Goal: Information Seeking & Learning: Check status

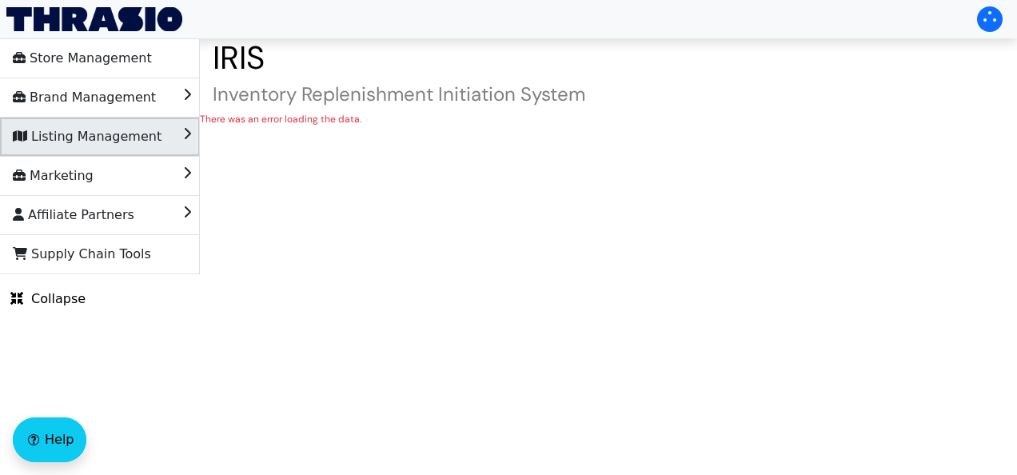
click at [73, 137] on span "Listing Management" at bounding box center [87, 137] width 149 height 26
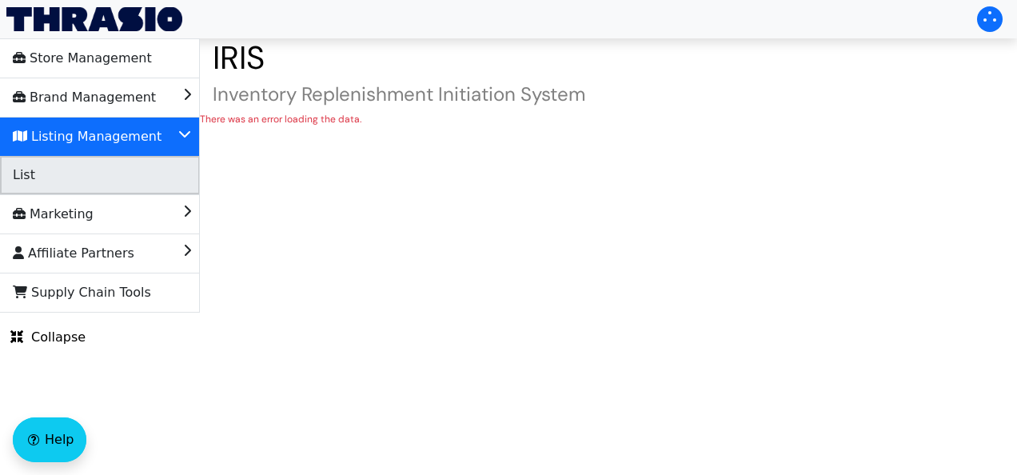
click at [75, 192] on li "List" at bounding box center [100, 175] width 200 height 38
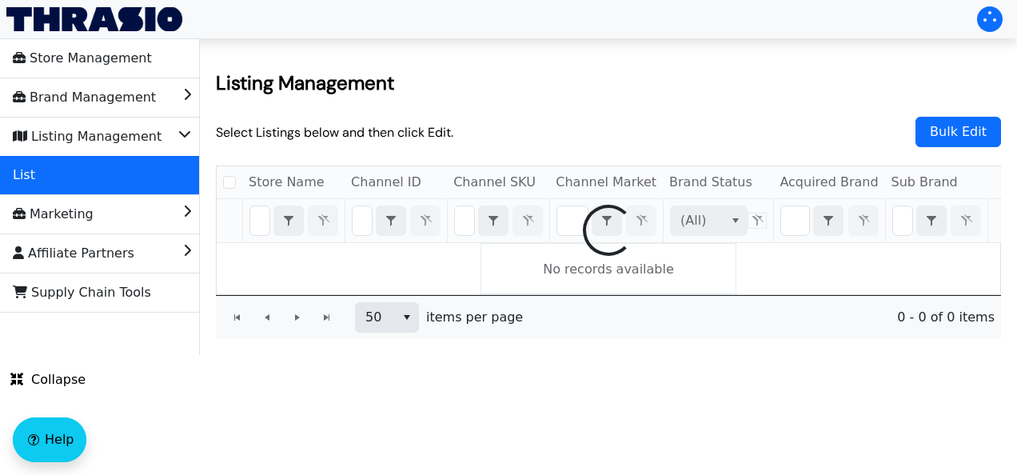
checkbox input "false"
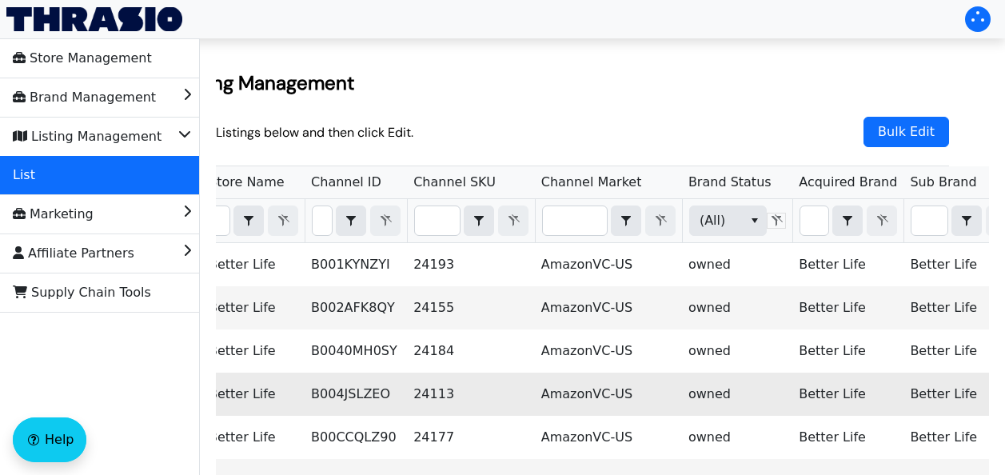
scroll to position [0, 83]
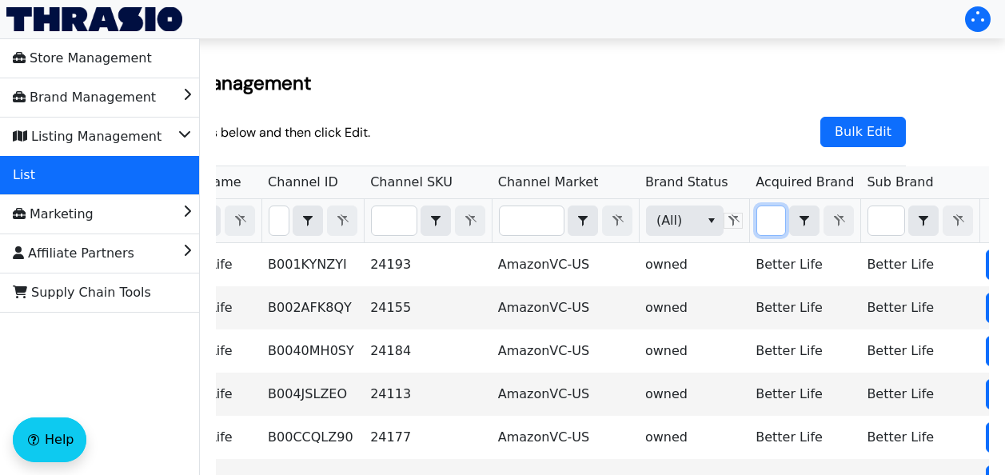
click at [757, 215] on input "Filter" at bounding box center [771, 220] width 28 height 29
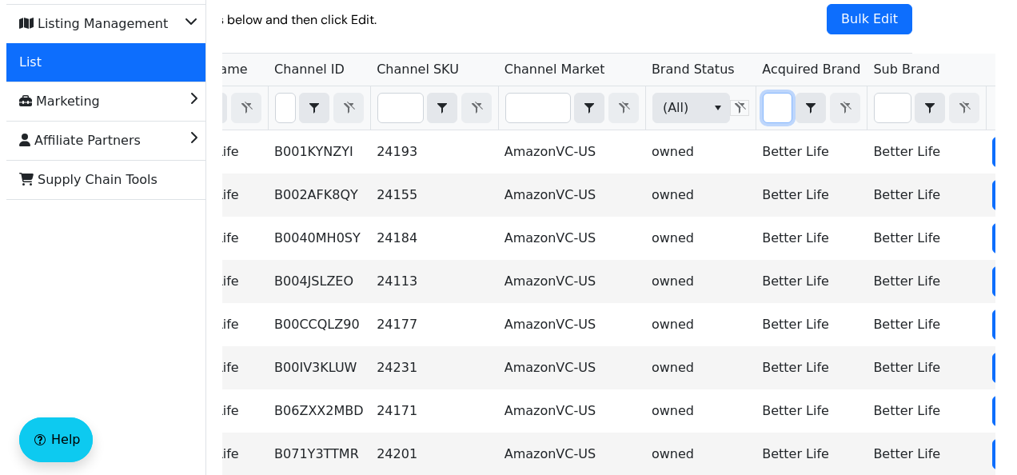
scroll to position [0, 0]
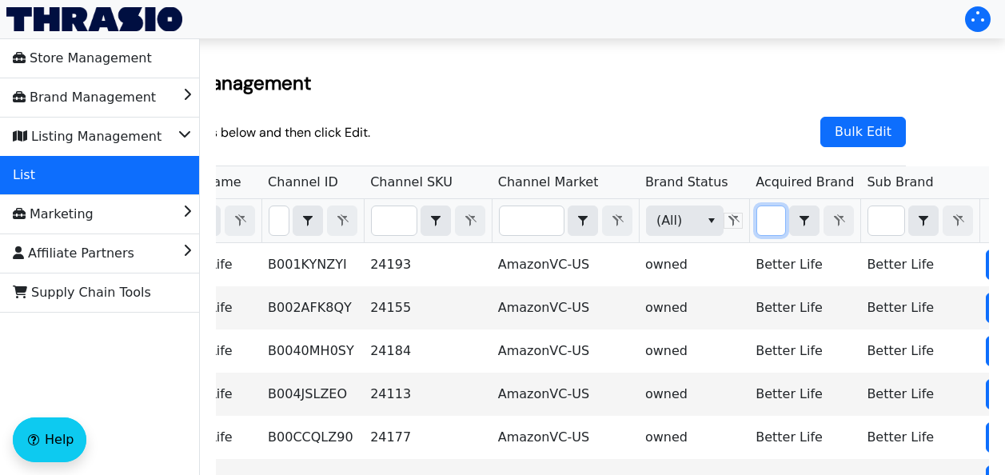
click at [757, 213] on input "Filter" at bounding box center [771, 220] width 28 height 29
type input "b"
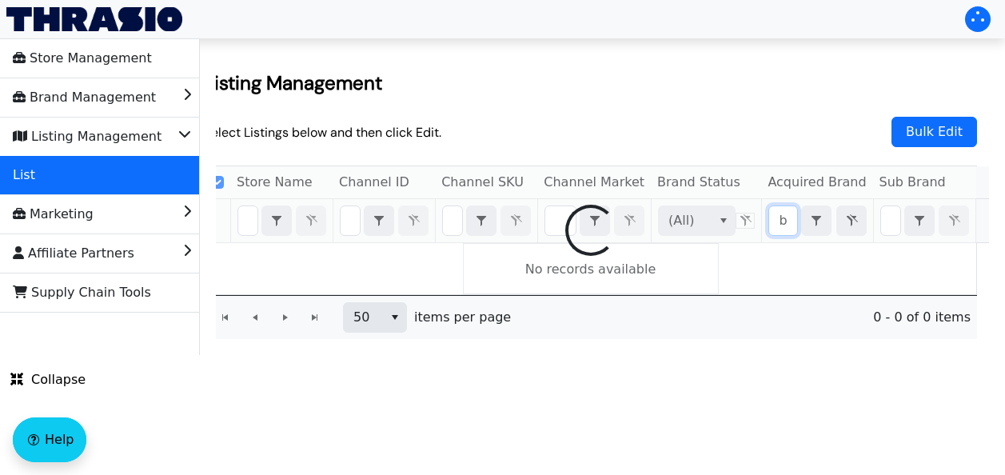
checkbox input "true"
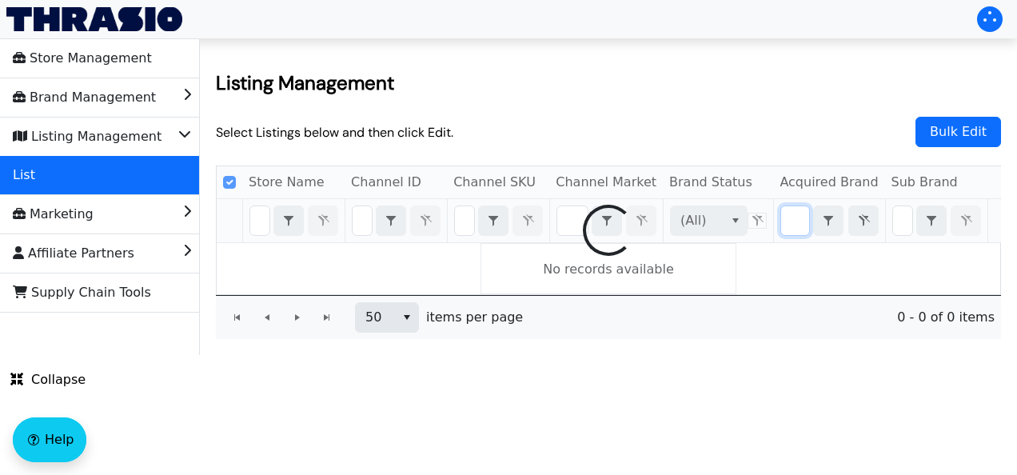
scroll to position [0, 26]
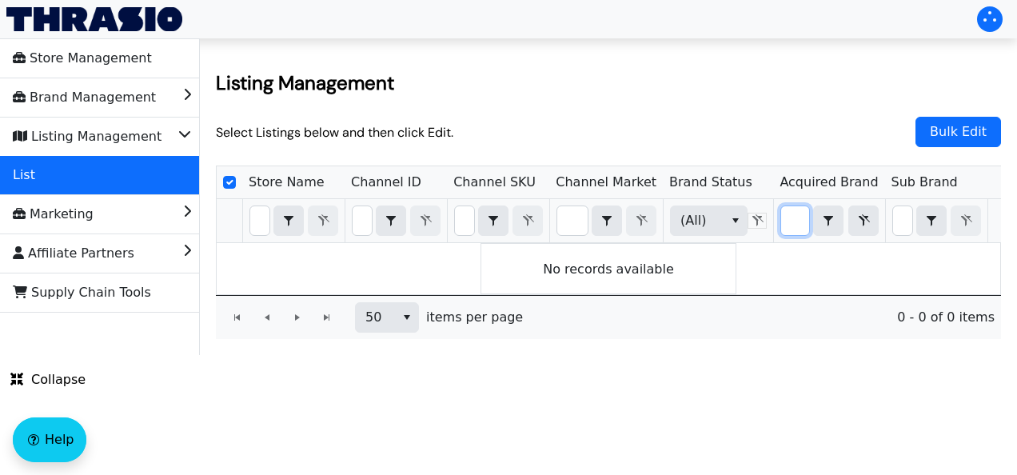
click at [781, 221] on input "btter" at bounding box center [795, 220] width 28 height 29
click at [819, 221] on icon "select" at bounding box center [828, 220] width 19 height 13
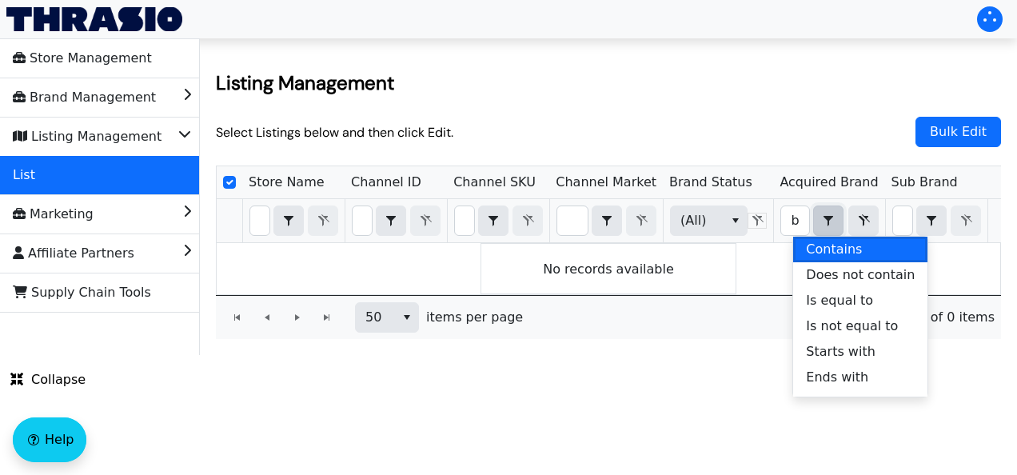
drag, startPoint x: 817, startPoint y: 249, endPoint x: 759, endPoint y: 93, distance: 166.4
click at [759, 93] on h2 "Listing Management" at bounding box center [608, 82] width 785 height 25
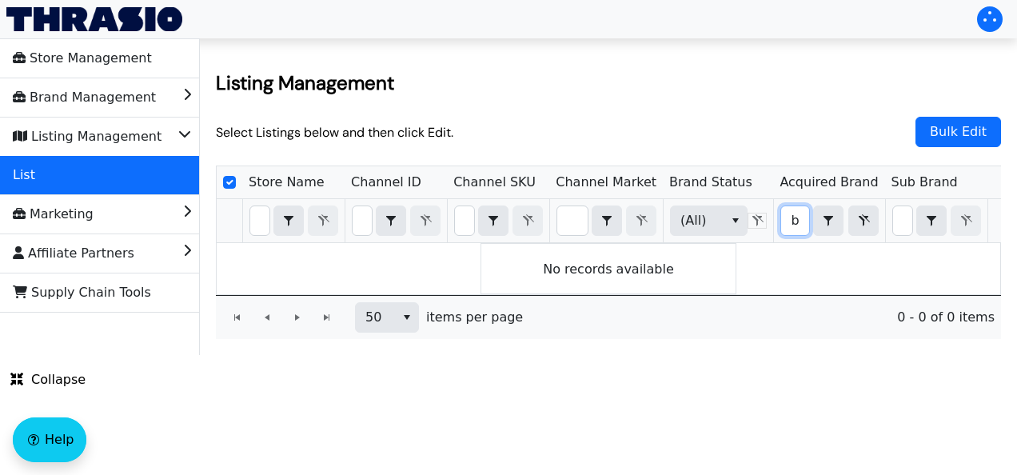
click at [781, 215] on input "btter" at bounding box center [795, 220] width 28 height 29
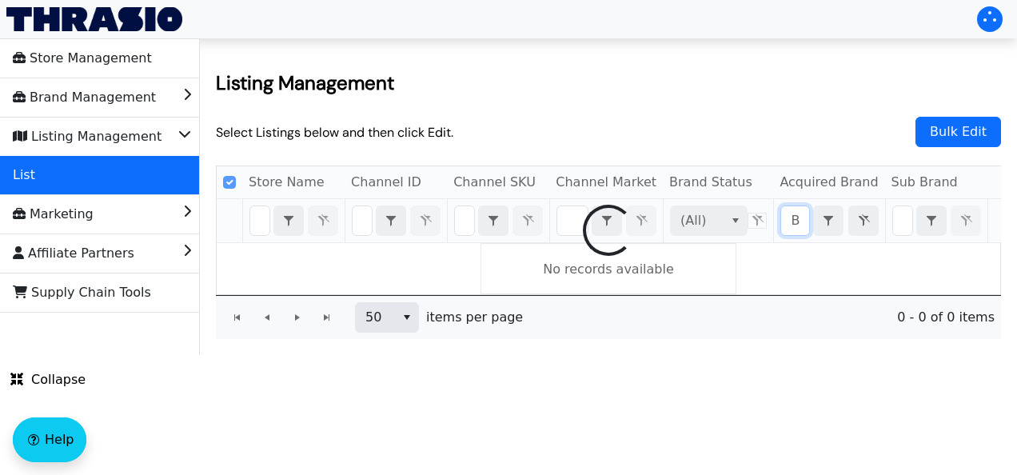
scroll to position [0, 6]
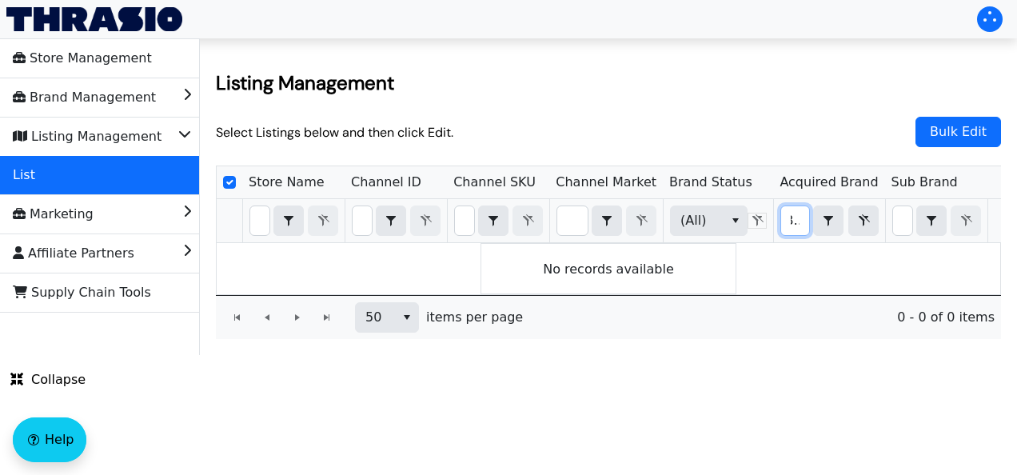
type input "btter"
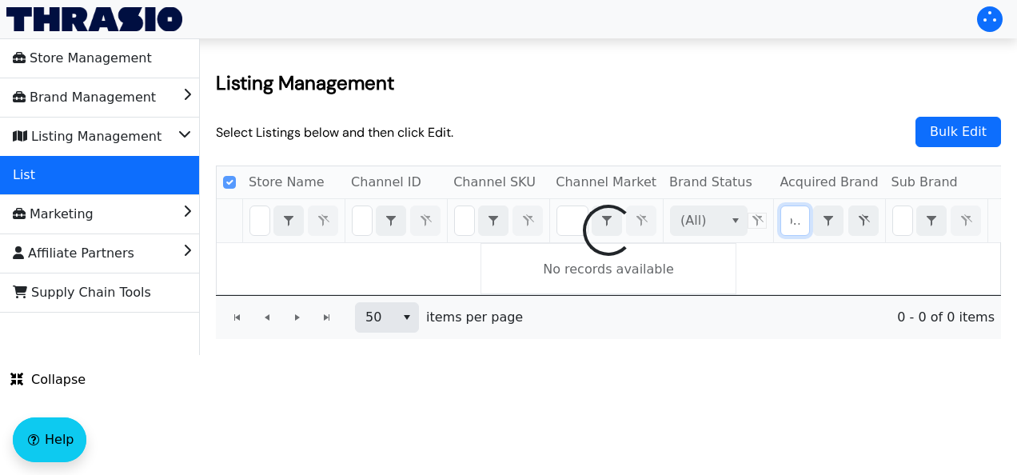
scroll to position [0, 1]
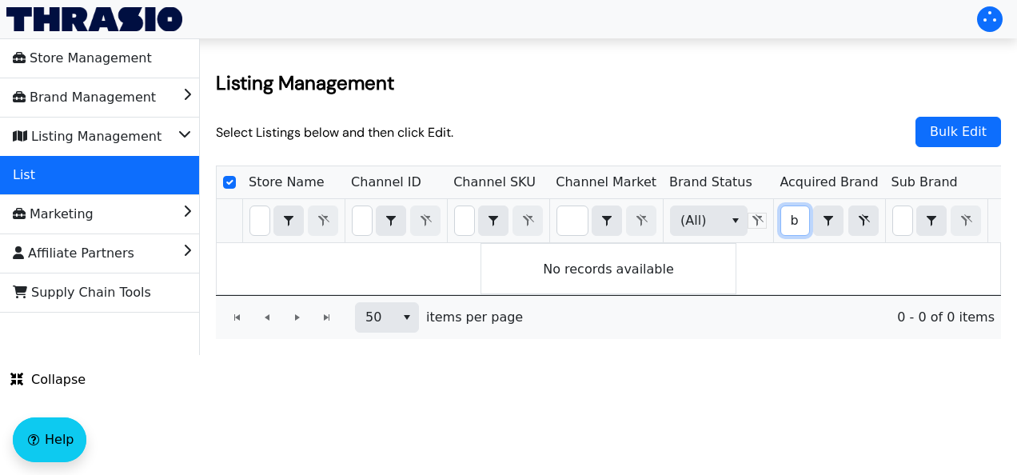
click at [781, 217] on input "btter" at bounding box center [795, 220] width 28 height 29
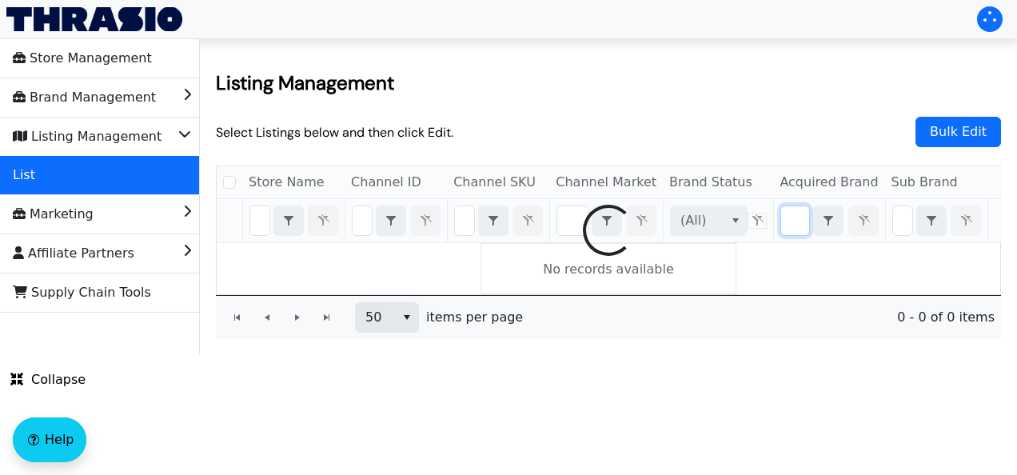
checkbox input "false"
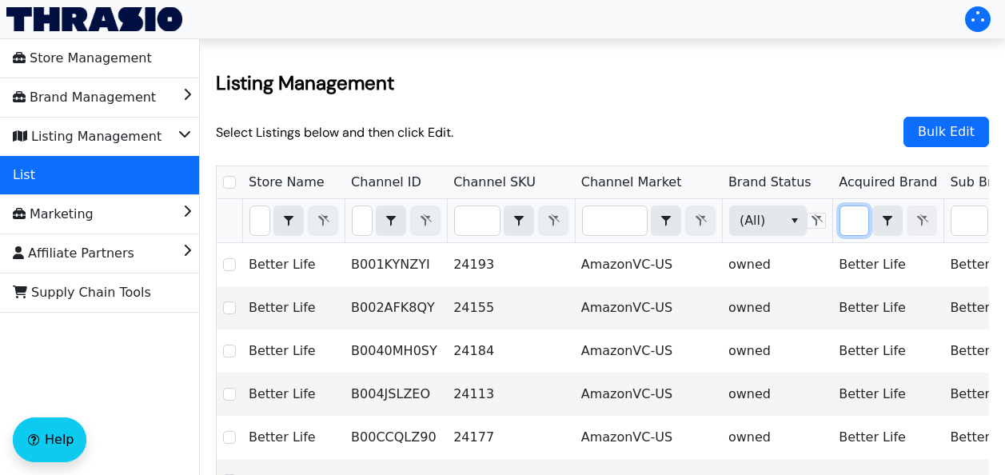
click at [840, 220] on input "Filter" at bounding box center [854, 220] width 28 height 29
type input "B"
checkbox input "true"
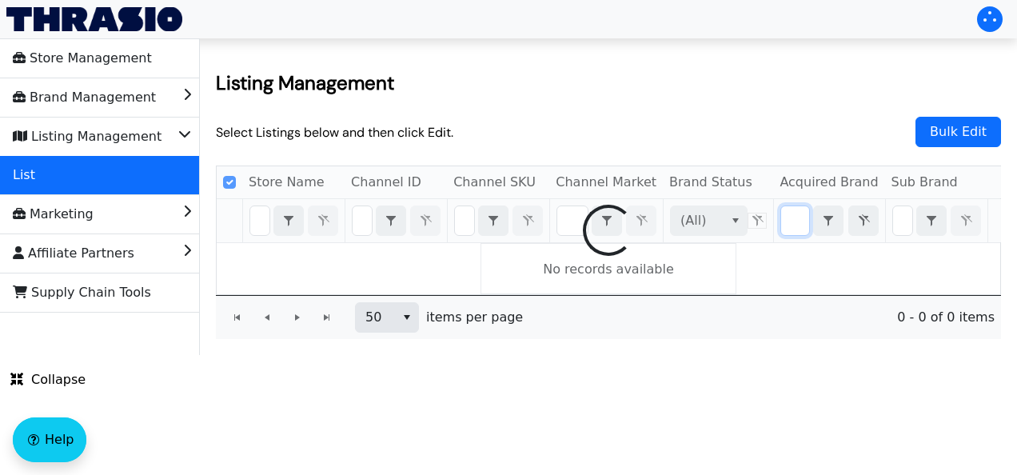
type input "Better"
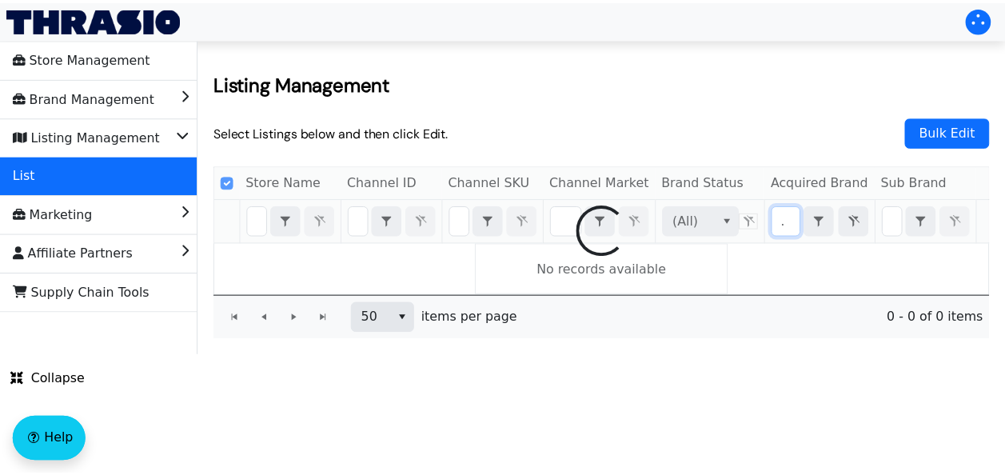
scroll to position [0, 33]
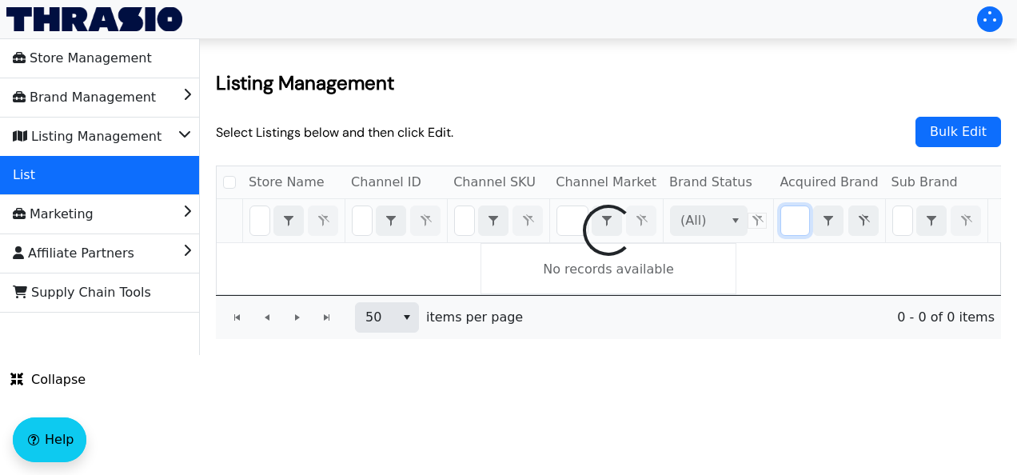
checkbox input "false"
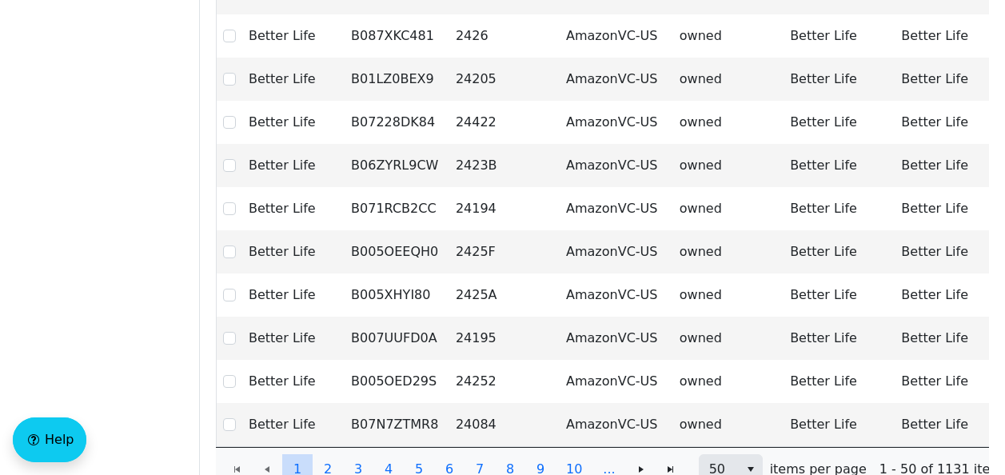
scroll to position [2039, 0]
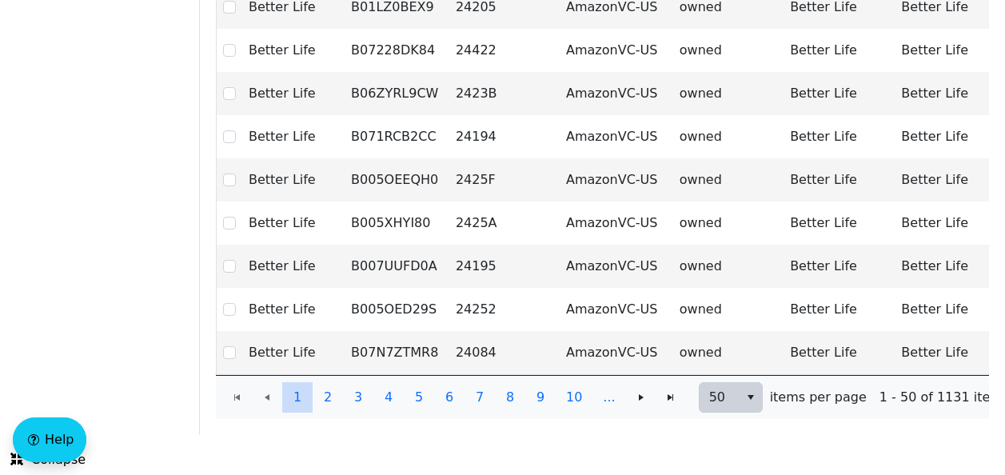
type input "Better"
click at [717, 388] on span "50" at bounding box center [719, 397] width 20 height 19
click at [715, 334] on span "20" at bounding box center [715, 342] width 16 height 19
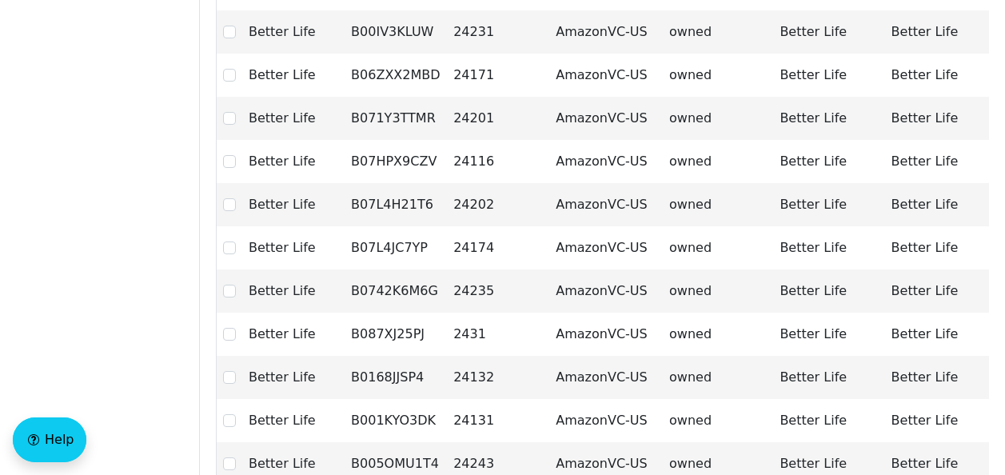
scroll to position [744, 0]
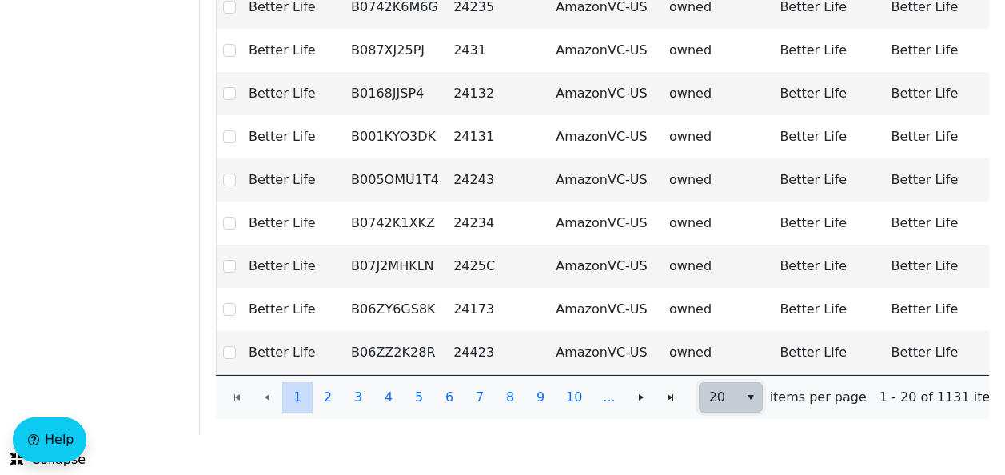
click at [709, 393] on span "20" at bounding box center [719, 397] width 20 height 19
click at [416, 388] on span "5" at bounding box center [419, 397] width 8 height 19
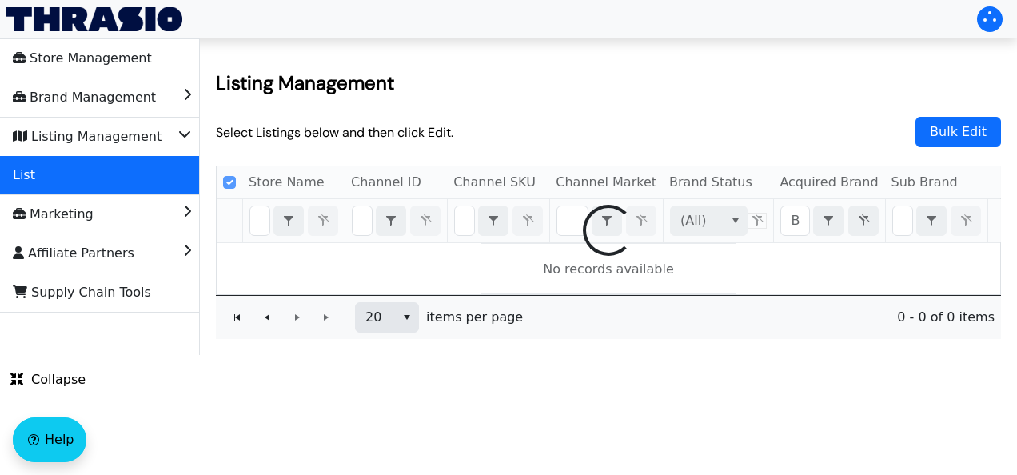
checkbox input "false"
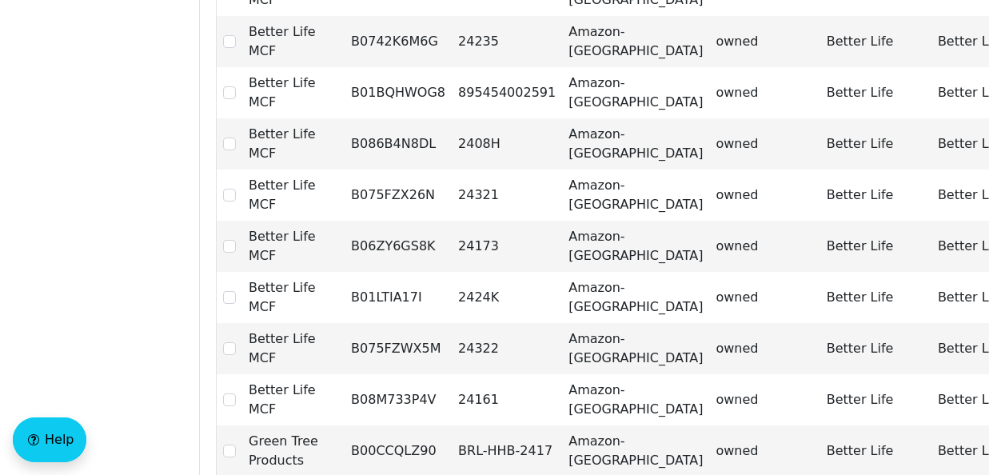
scroll to position [800, 0]
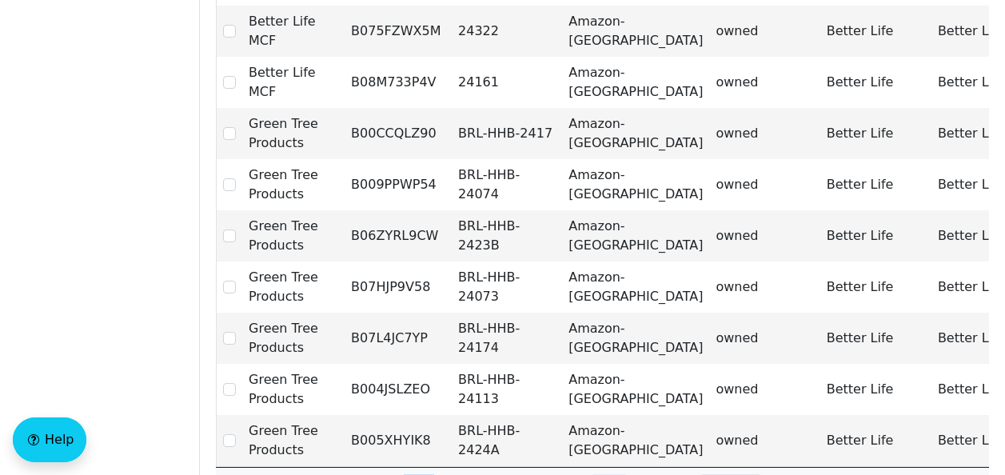
drag, startPoint x: 544, startPoint y: 386, endPoint x: 619, endPoint y: 389, distance: 74.4
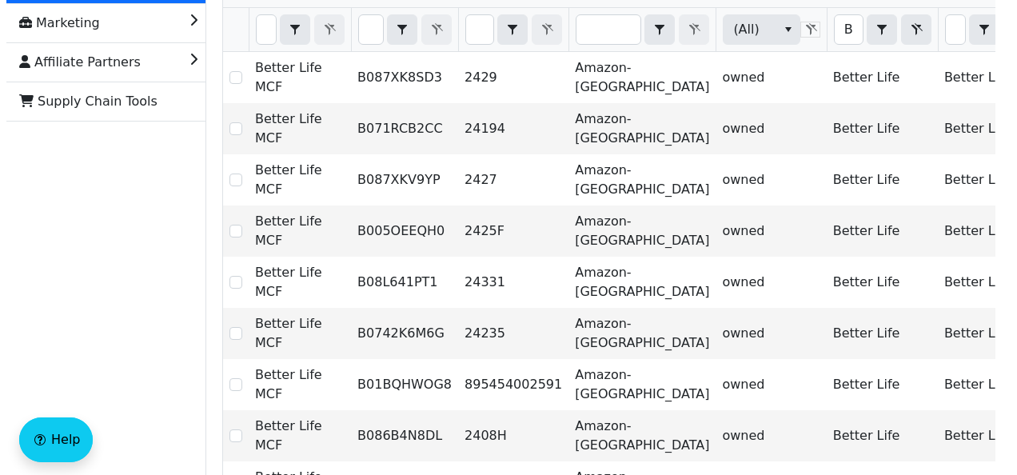
scroll to position [0, 0]
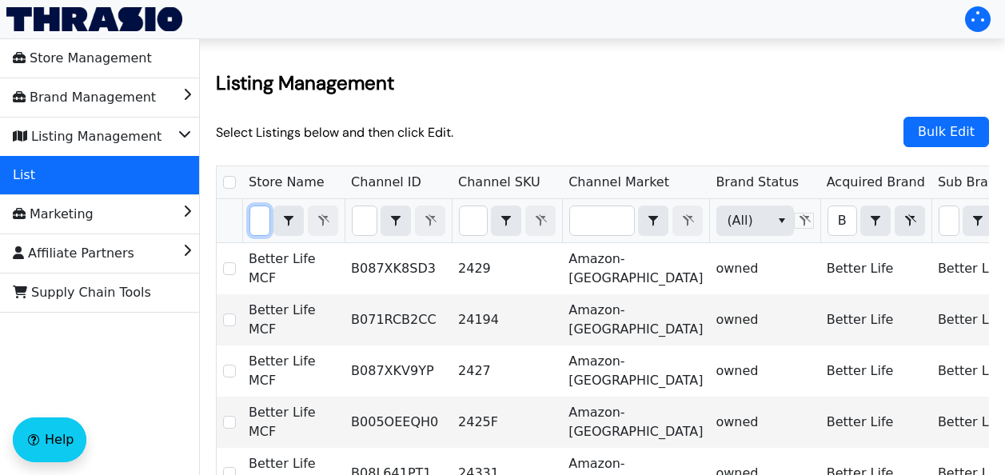
click at [261, 222] on input "Filter" at bounding box center [259, 220] width 19 height 29
type input "P"
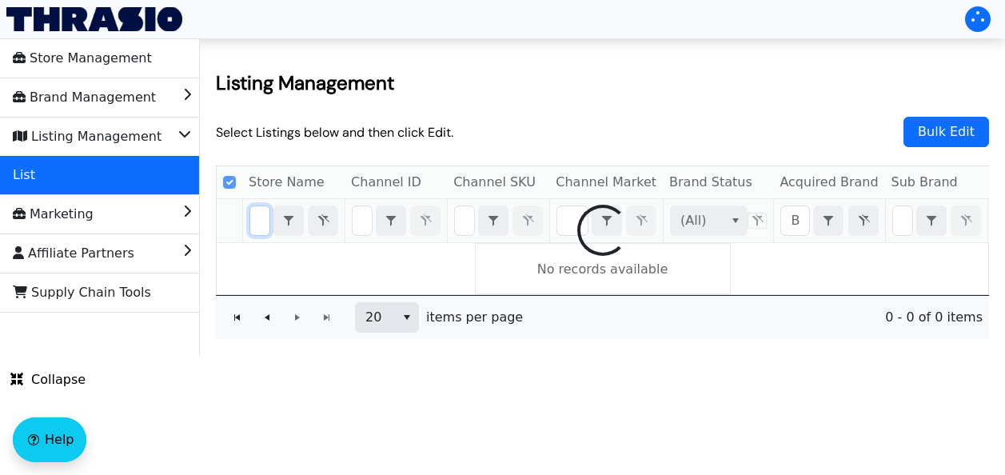
checkbox input "true"
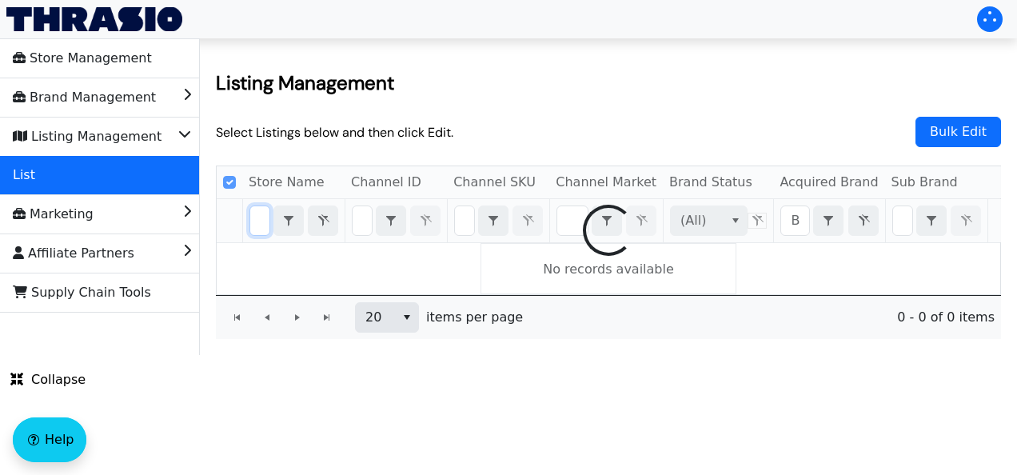
type input "Peanut"
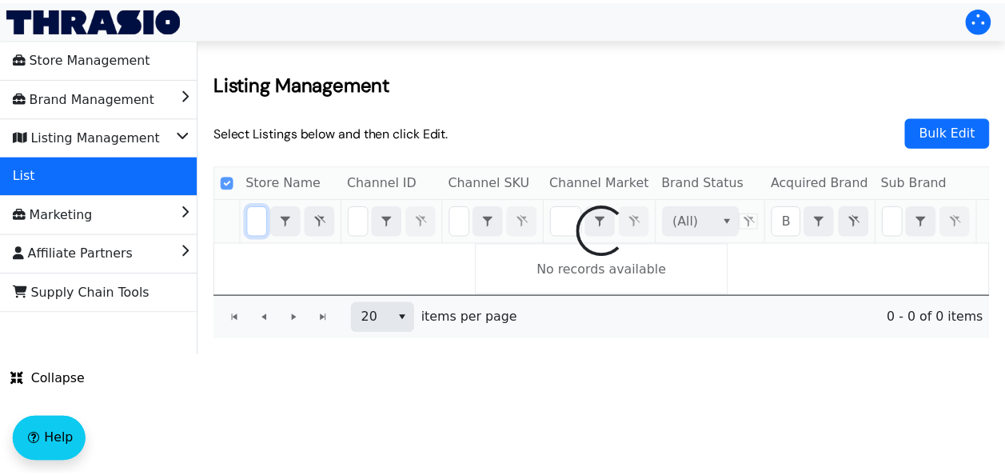
scroll to position [0, 38]
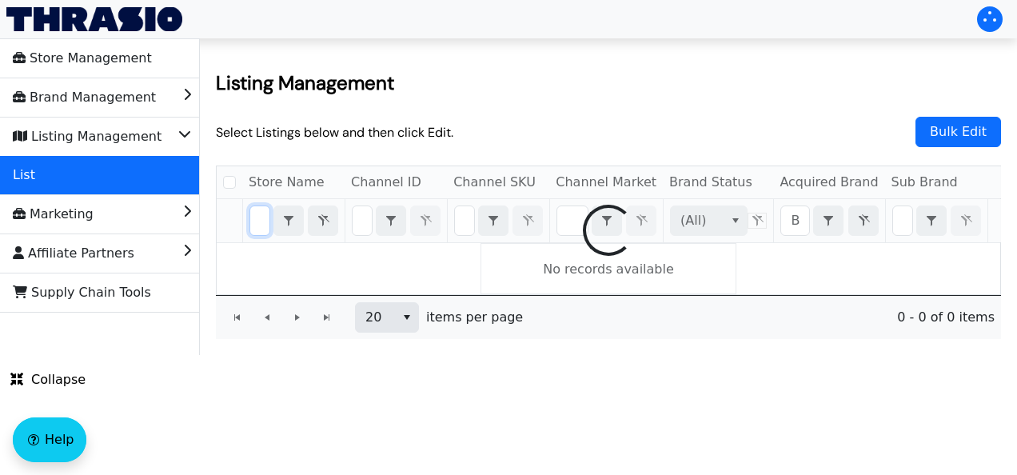
checkbox input "false"
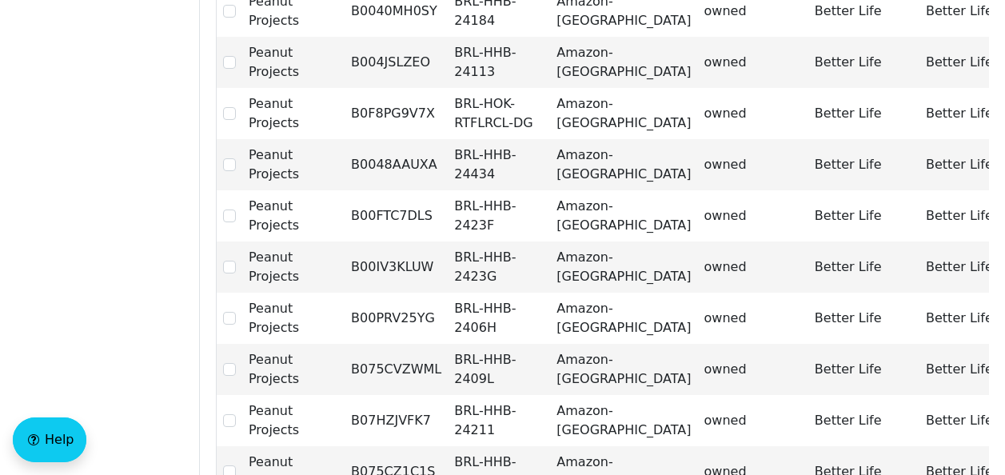
scroll to position [0, 0]
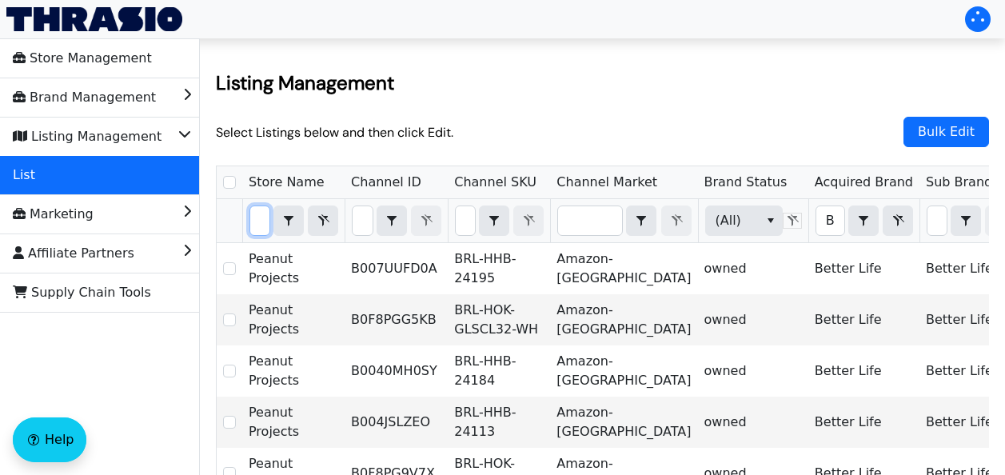
type input "Peanut"
click at [227, 181] on input "Select Row" at bounding box center [229, 182] width 13 height 13
checkbox input "true"
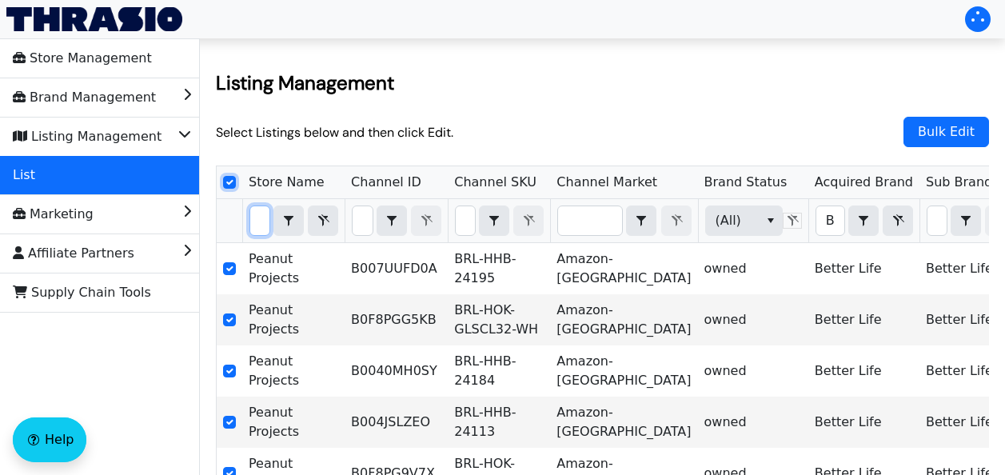
checkbox input "true"
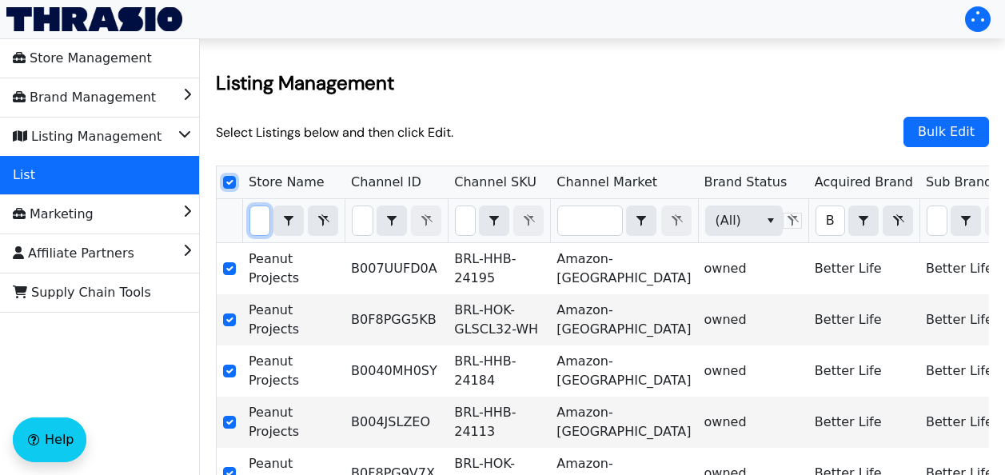
checkbox input "true"
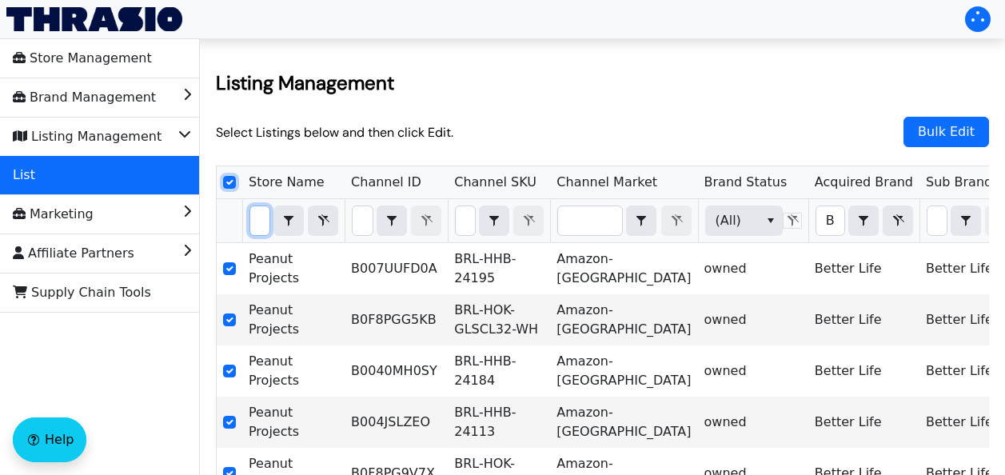
checkbox input "true"
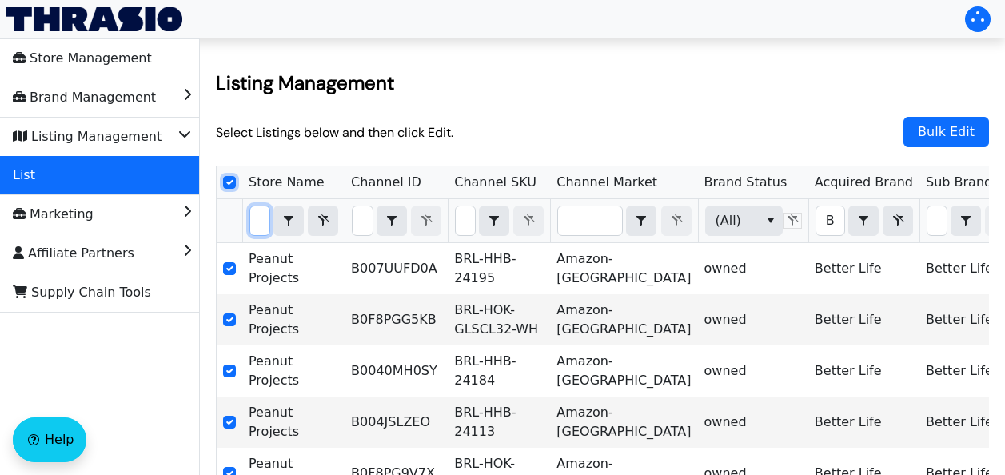
checkbox input "true"
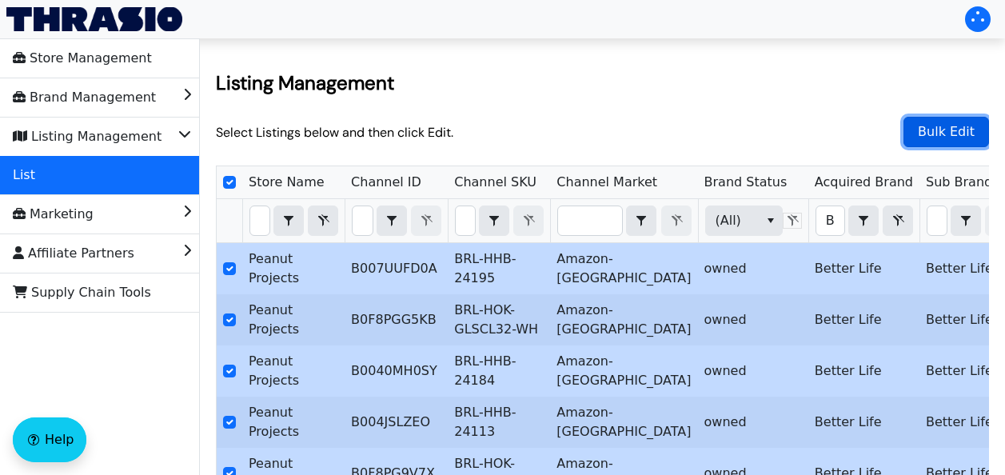
click at [938, 130] on span "Bulk Edit" at bounding box center [946, 131] width 65 height 23
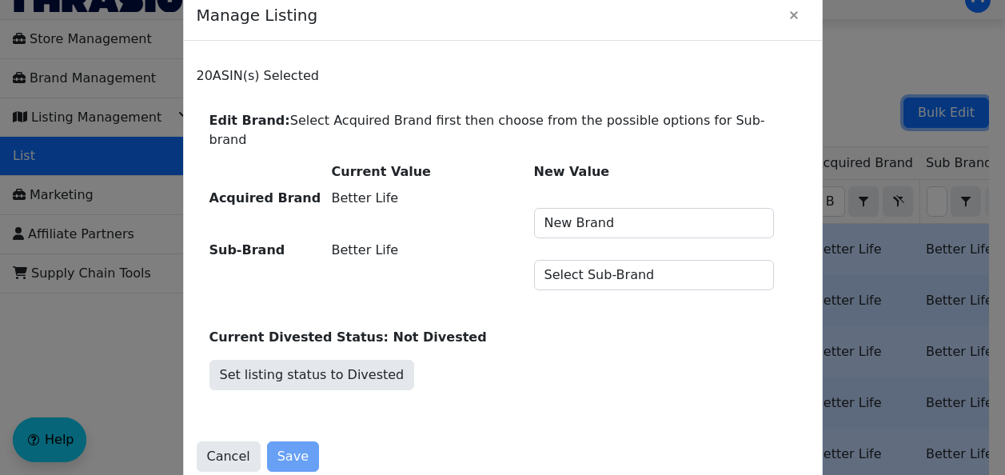
scroll to position [25, 0]
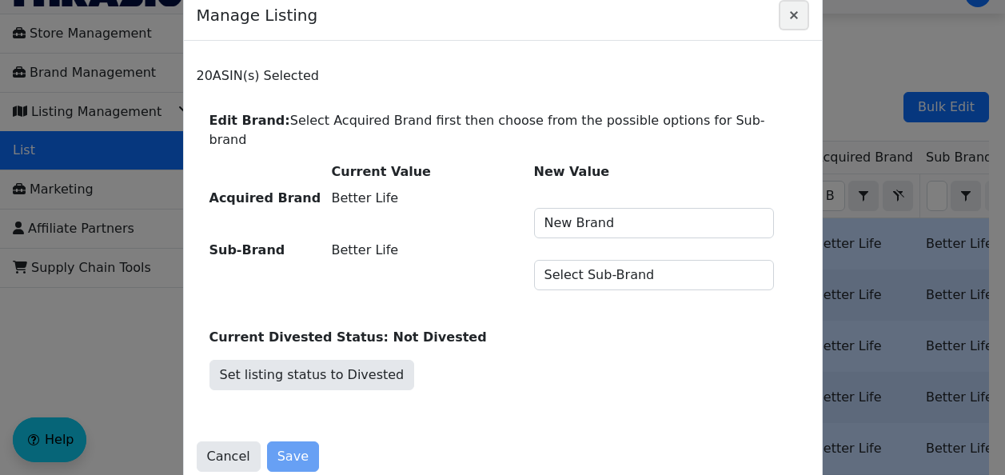
click at [796, 15] on span "Close" at bounding box center [793, 15] width 19 height 19
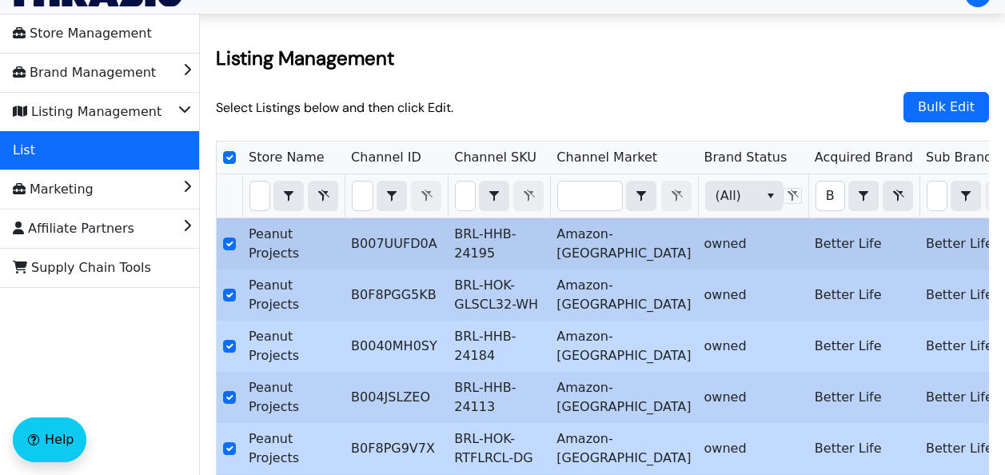
checkbox input "false"
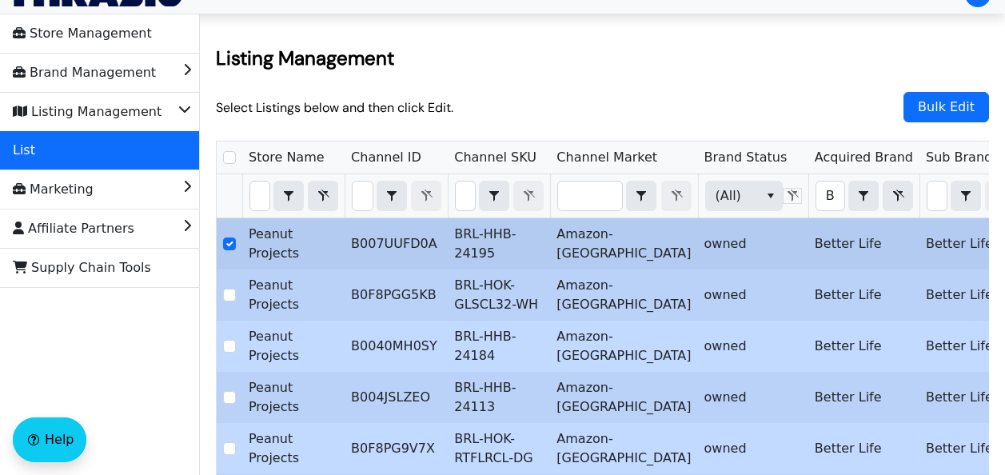
checkbox input "false"
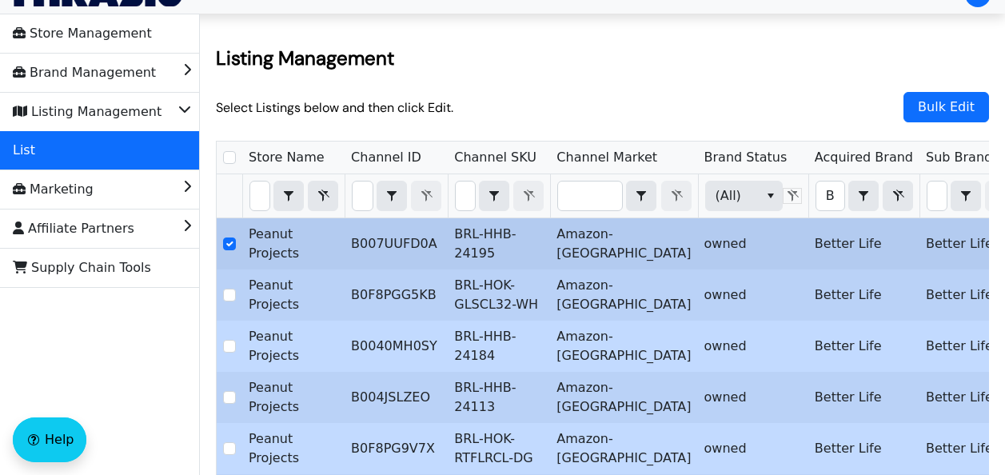
checkbox input "false"
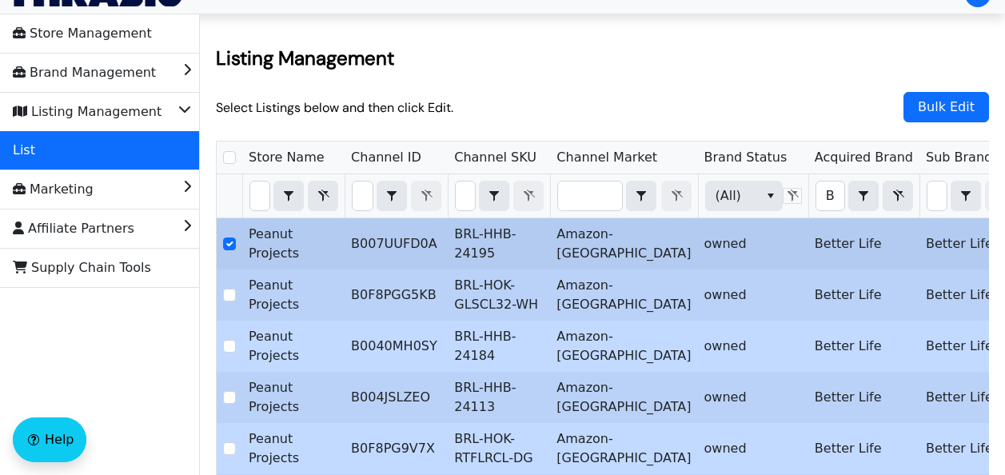
checkbox input "false"
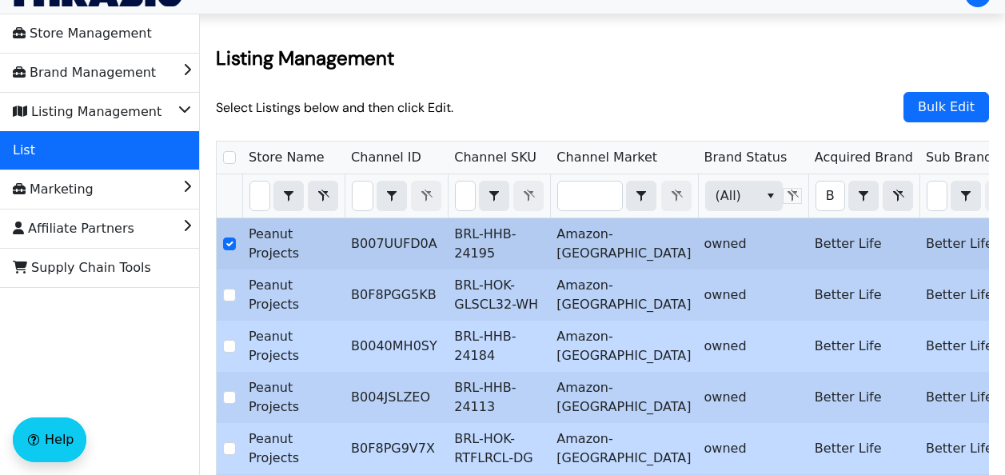
checkbox input "false"
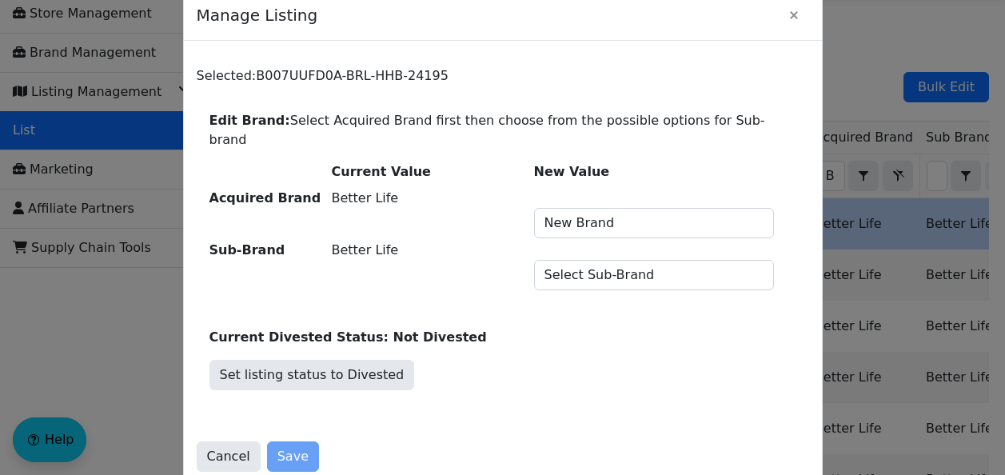
scroll to position [47, 0]
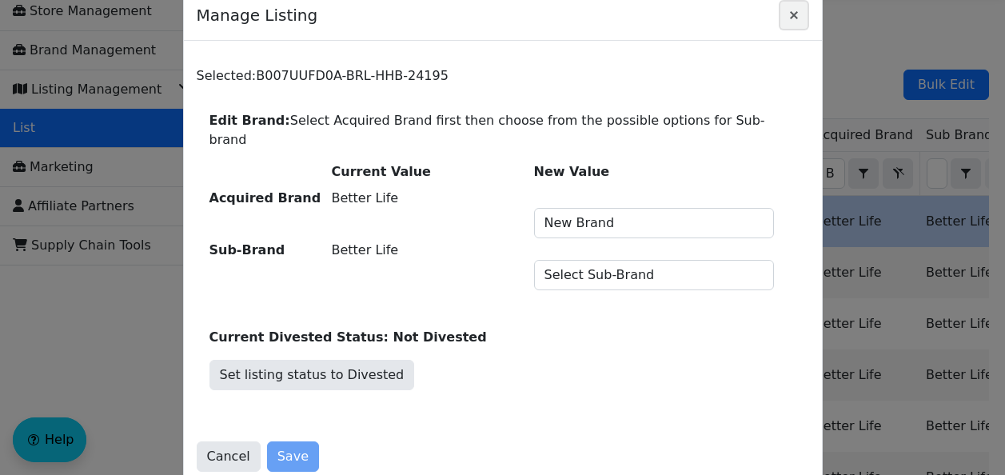
click at [795, 15] on span "Close" at bounding box center [793, 15] width 19 height 19
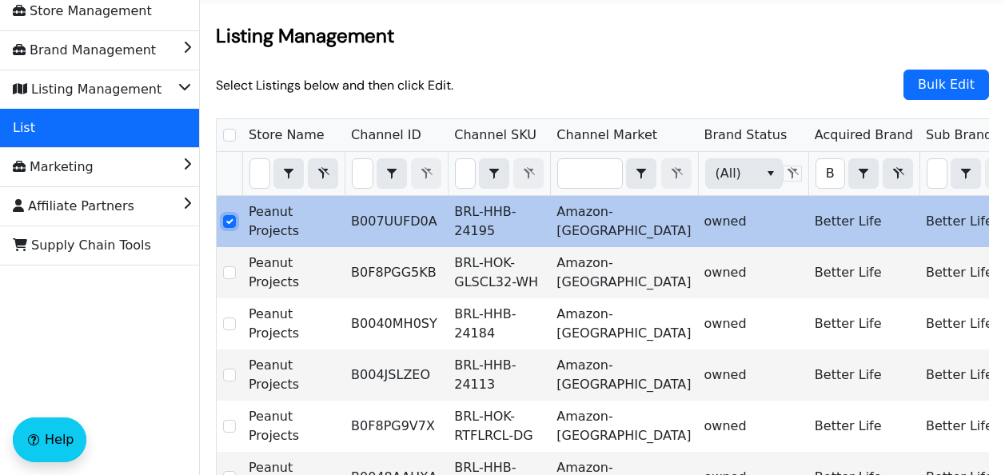
click at [230, 221] on input "Select Row" at bounding box center [229, 221] width 13 height 13
checkbox input "false"
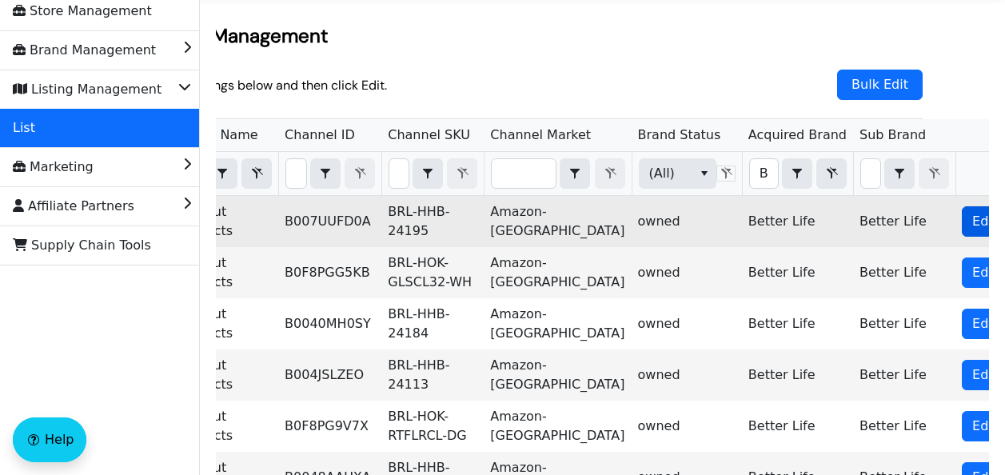
scroll to position [0, 0]
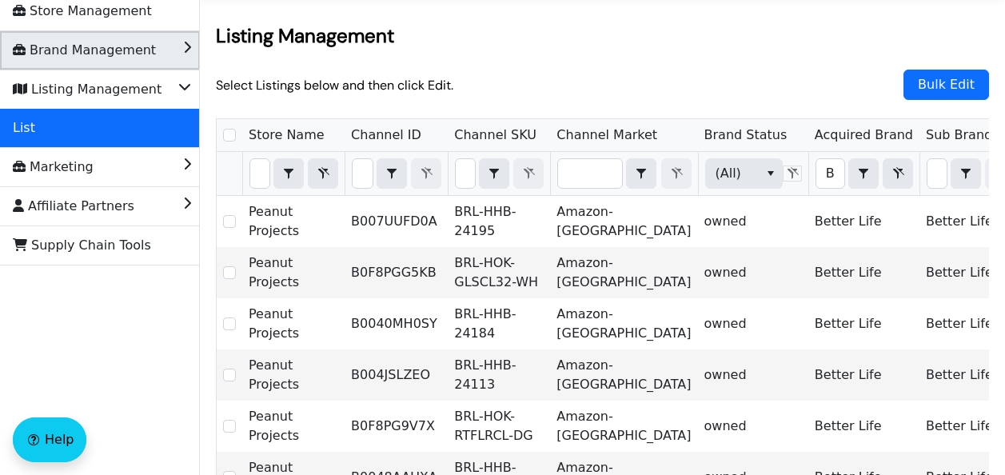
click at [165, 48] on li "Brand Management" at bounding box center [100, 50] width 200 height 38
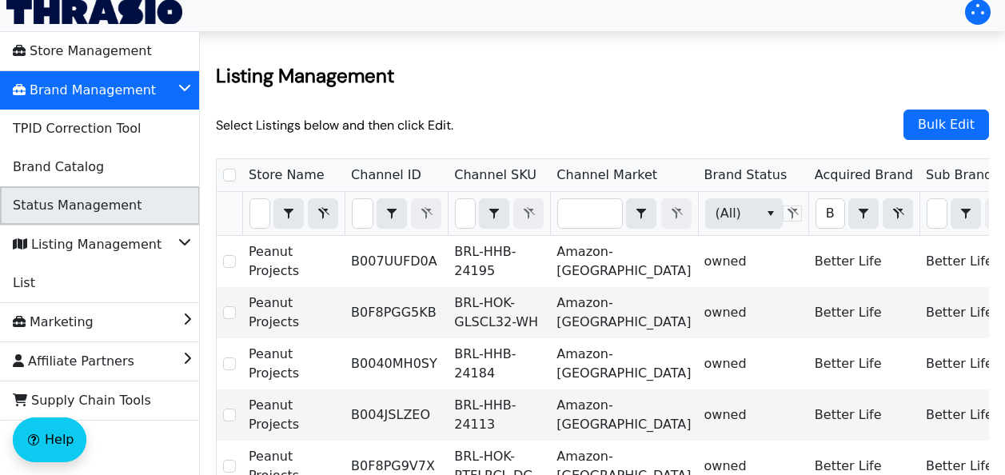
click at [75, 197] on span "Status Management" at bounding box center [77, 206] width 129 height 26
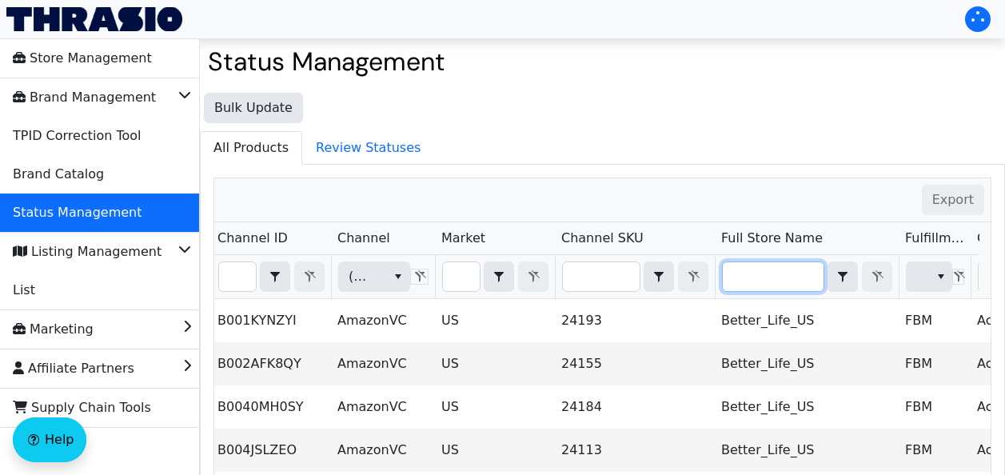
click at [745, 273] on input "Filter" at bounding box center [773, 276] width 101 height 29
click at [735, 135] on ul "All Products Review Statuses" at bounding box center [602, 147] width 805 height 33
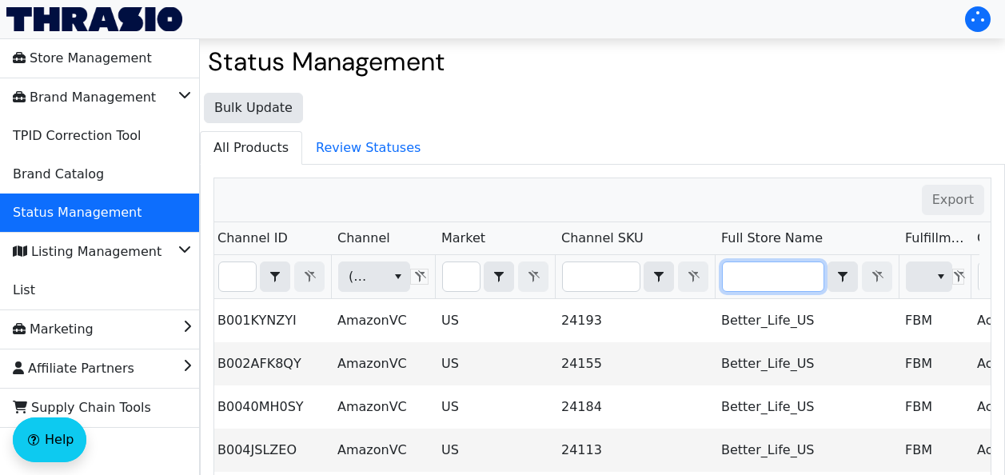
drag, startPoint x: 771, startPoint y: 279, endPoint x: 324, endPoint y: 249, distance: 448.7
click at [771, 279] on input "Filter" at bounding box center [773, 276] width 101 height 29
click at [367, 270] on span "(All)" at bounding box center [361, 276] width 25 height 19
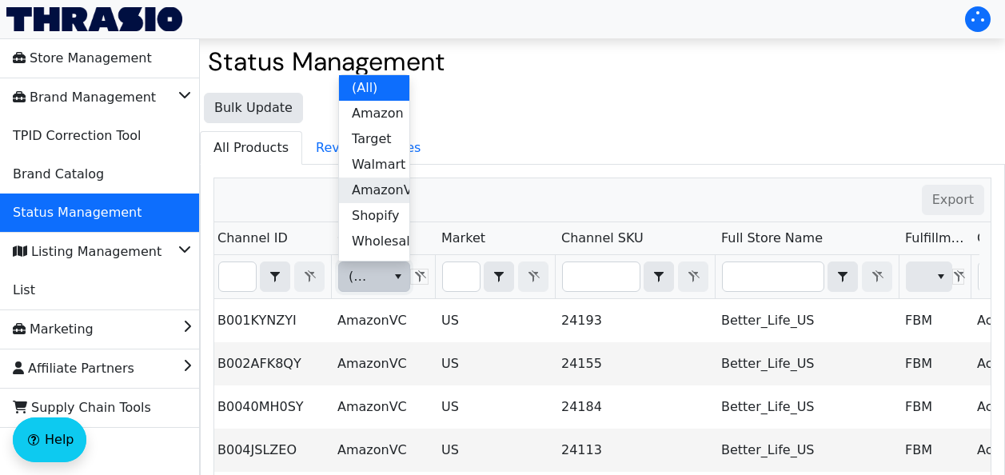
click at [361, 183] on span "AmazonVC" at bounding box center [387, 190] width 70 height 19
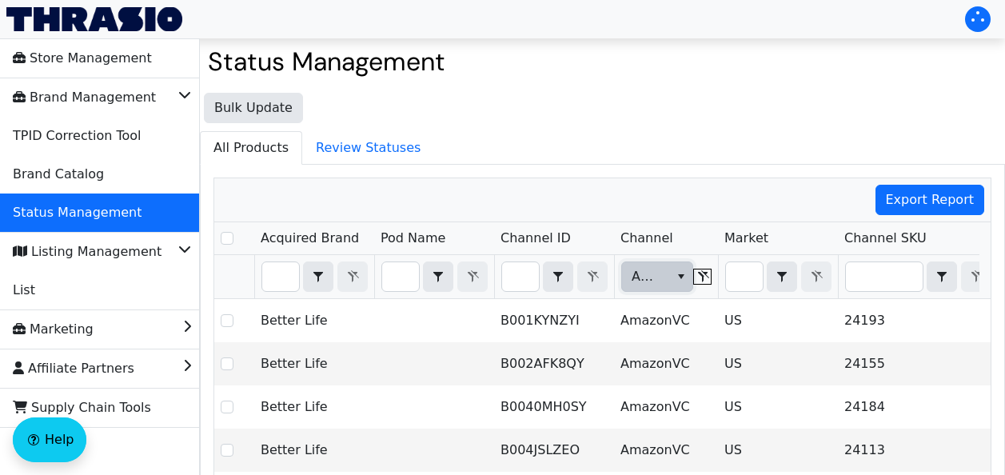
click at [667, 269] on span "AmazonVC" at bounding box center [657, 276] width 72 height 30
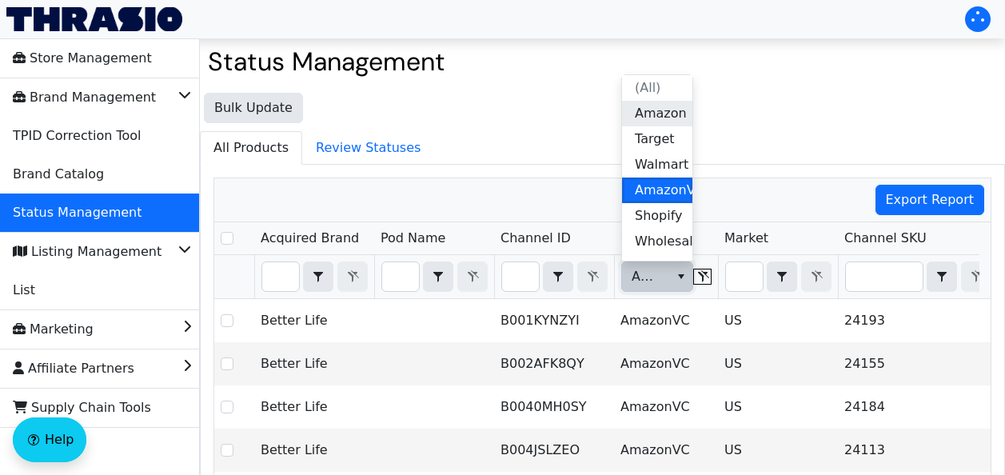
click at [646, 113] on span "Amazon" at bounding box center [661, 113] width 52 height 19
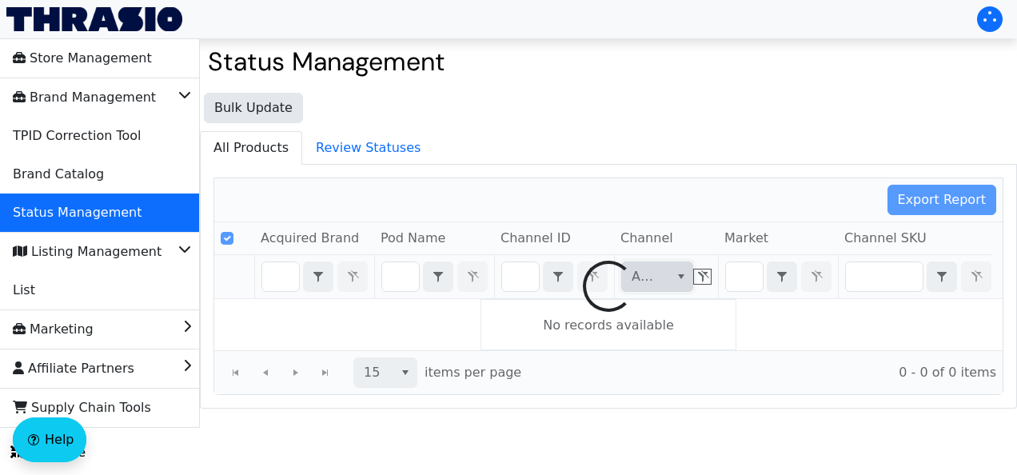
checkbox input "false"
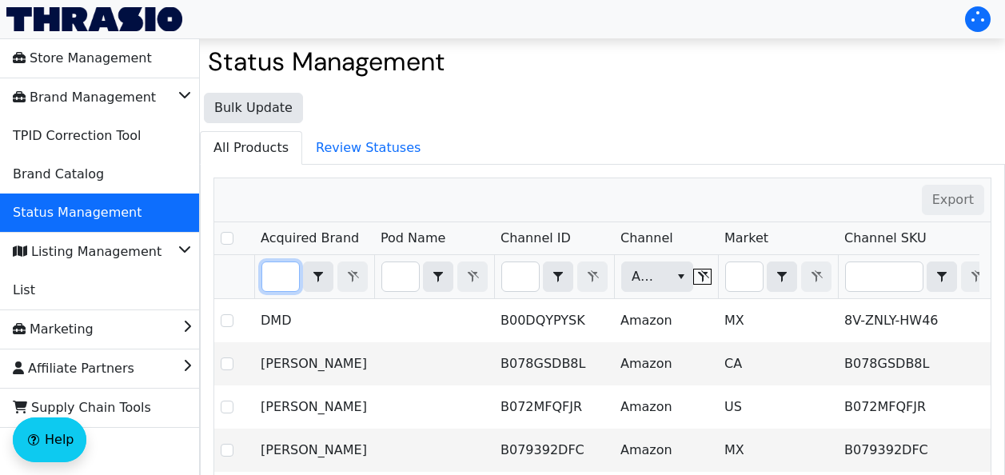
click at [280, 270] on input "Filter" at bounding box center [280, 276] width 37 height 29
type input "b"
checkbox input "true"
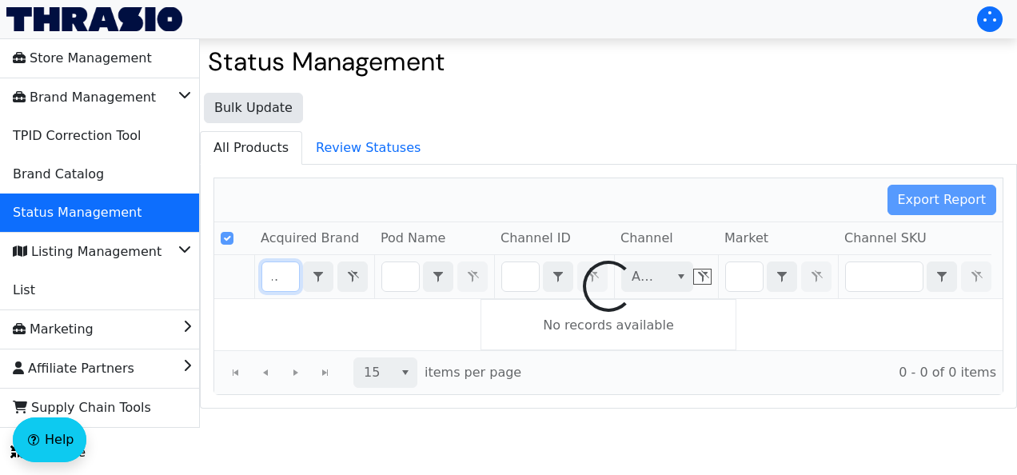
type input "better"
checkbox input "false"
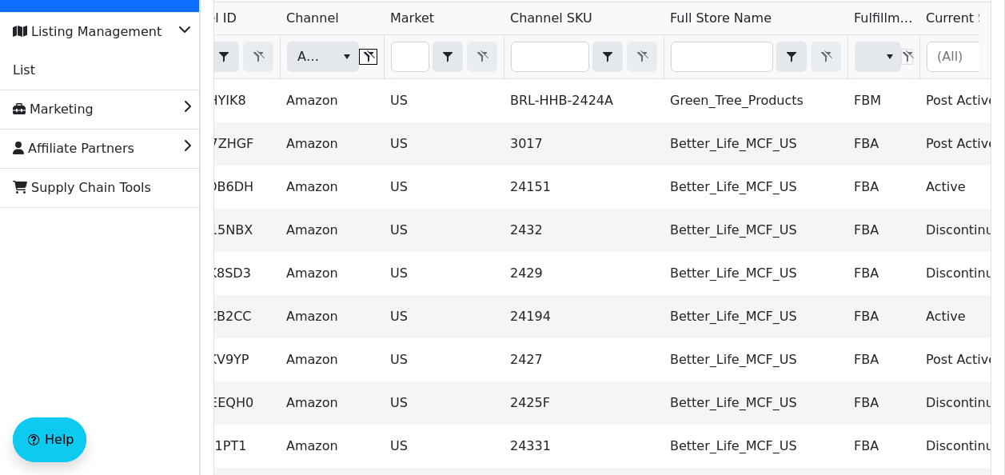
type input "better"
click at [723, 57] on input "Filter" at bounding box center [721, 56] width 101 height 29
type input "B"
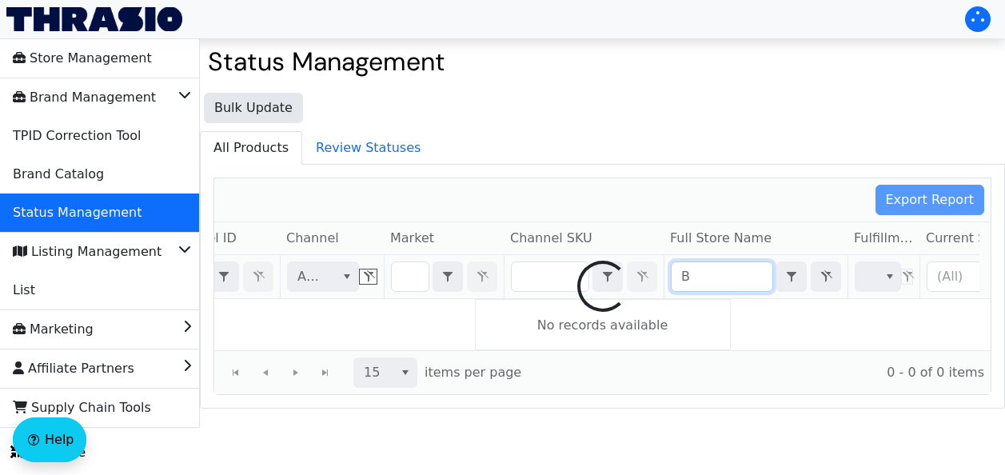
checkbox input "true"
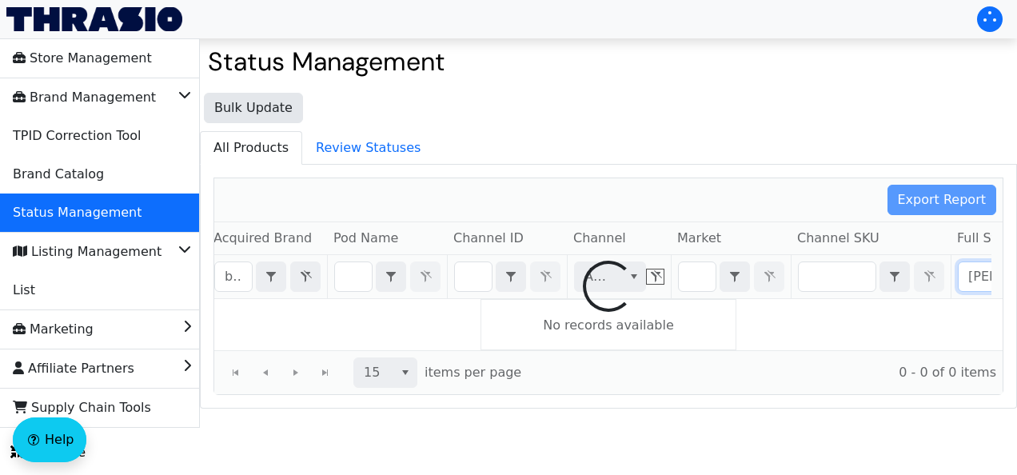
type input "Better"
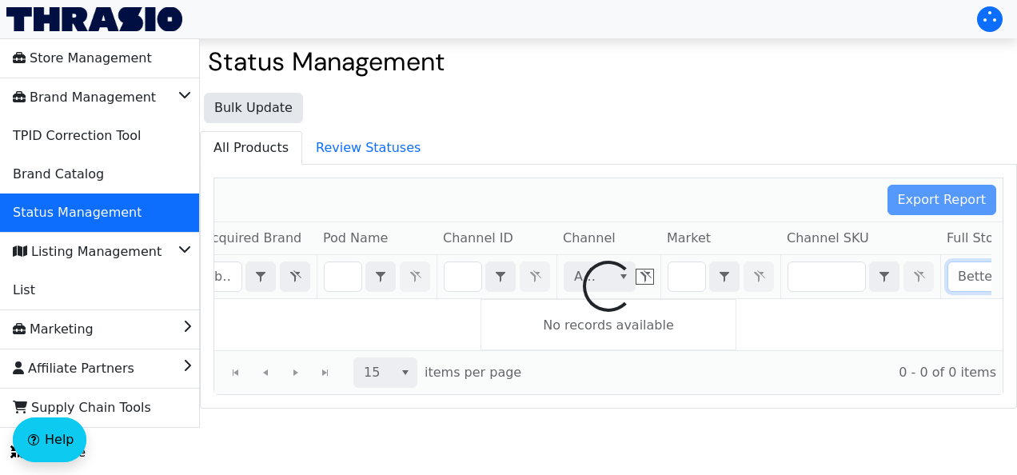
checkbox input "false"
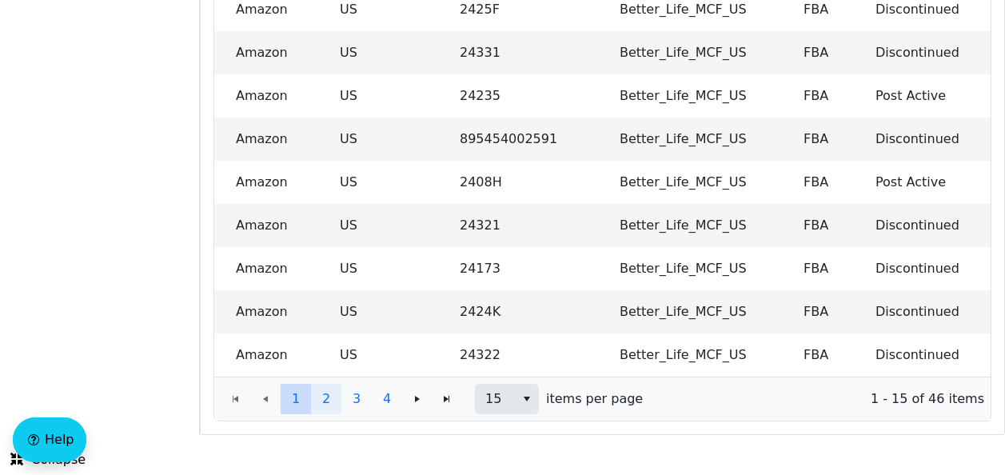
type input "Better"
click at [323, 400] on span "2" at bounding box center [326, 398] width 8 height 19
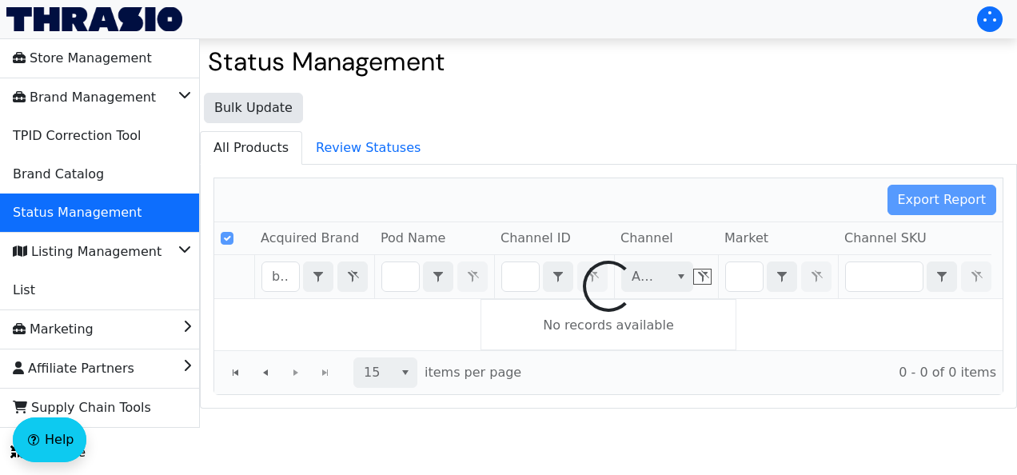
checkbox input "false"
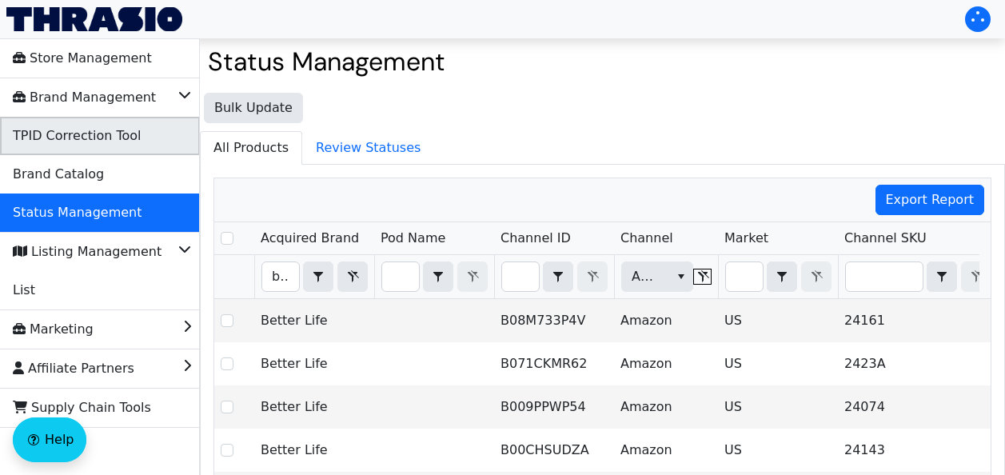
click at [68, 137] on span "TPID Correction Tool" at bounding box center [77, 136] width 128 height 26
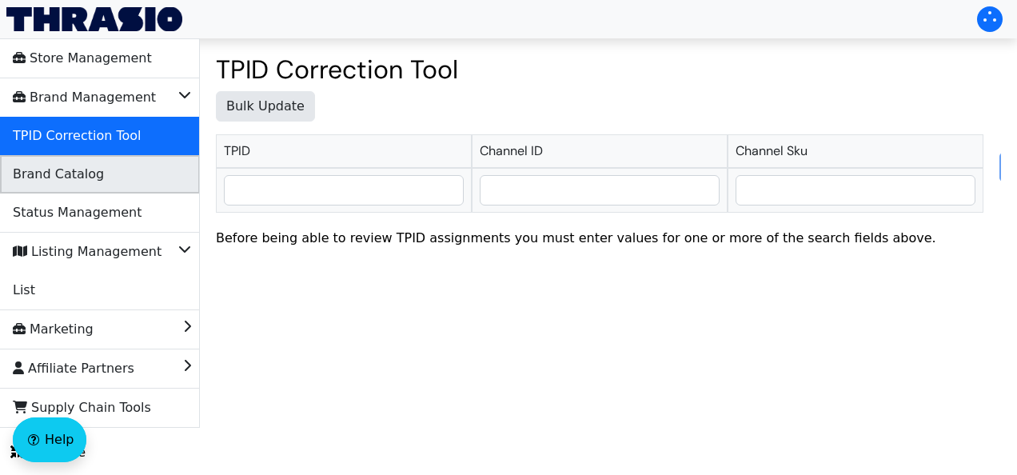
click at [66, 184] on span "Brand Catalog" at bounding box center [58, 174] width 91 height 26
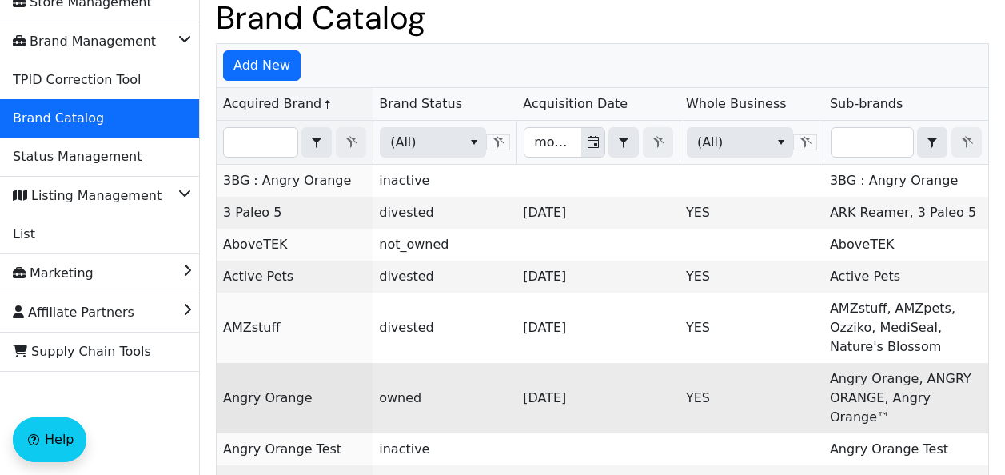
click at [251, 390] on link "Angry Orange" at bounding box center [268, 397] width 90 height 15
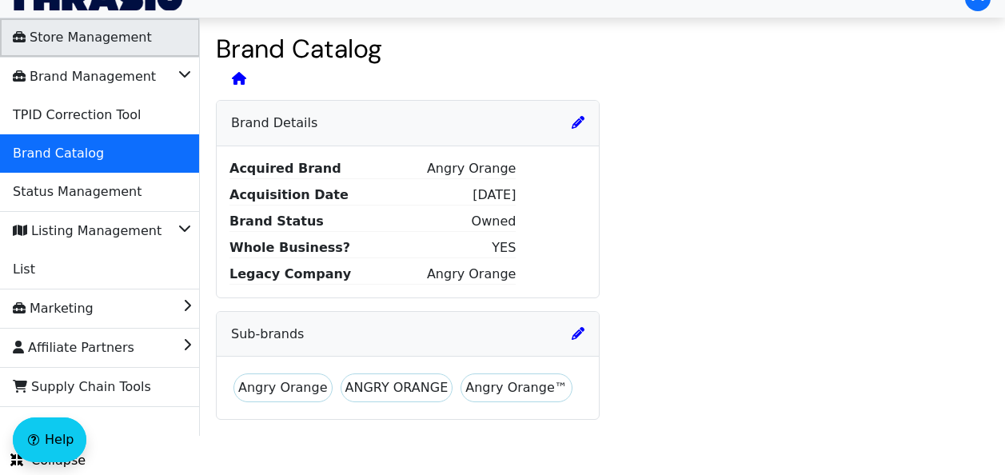
click at [92, 32] on span "Store Management" at bounding box center [82, 38] width 139 height 26
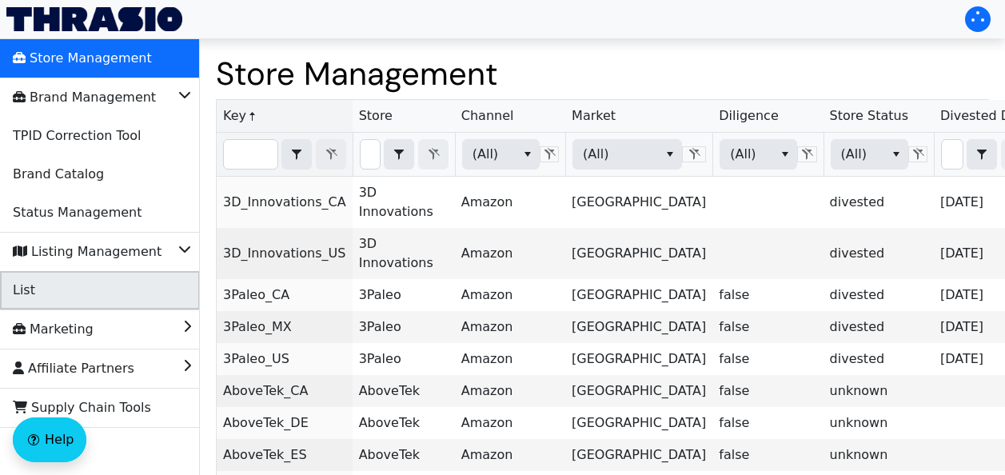
click at [80, 292] on li "List" at bounding box center [100, 290] width 200 height 38
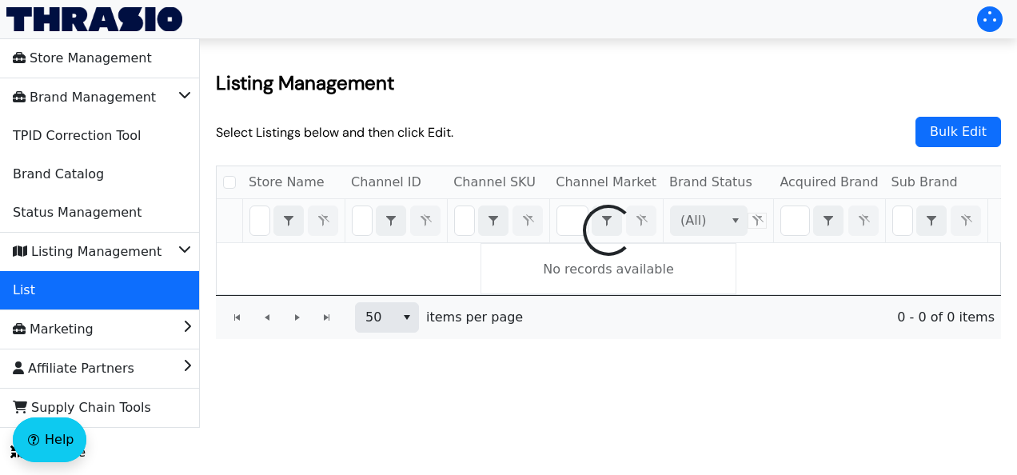
checkbox input "false"
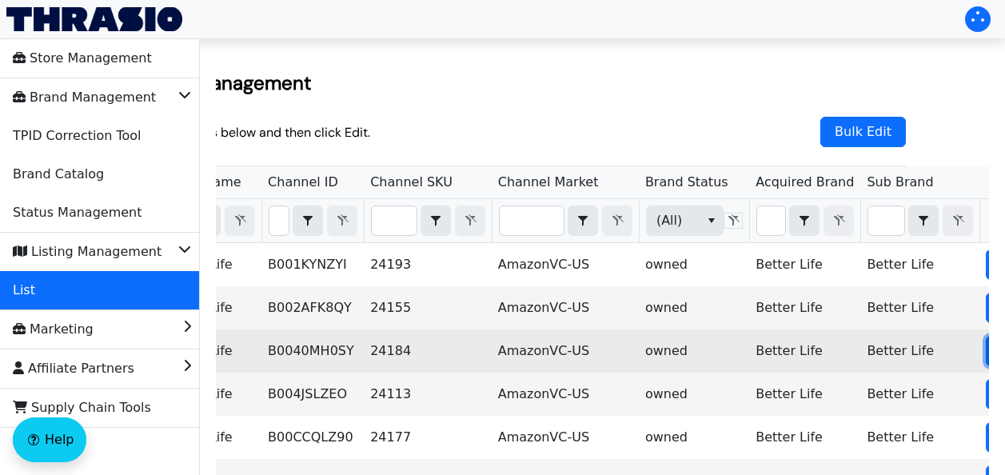
checkbox input "true"
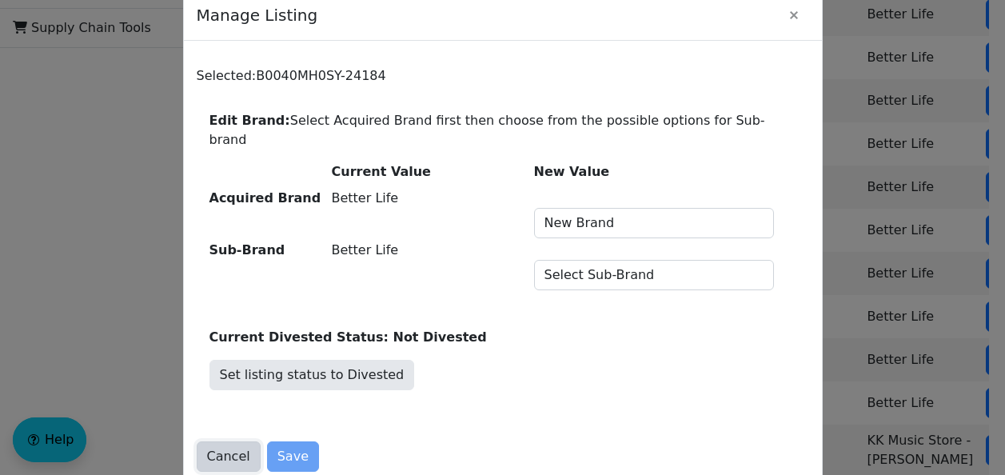
click at [216, 448] on span "Cancel" at bounding box center [228, 456] width 43 height 19
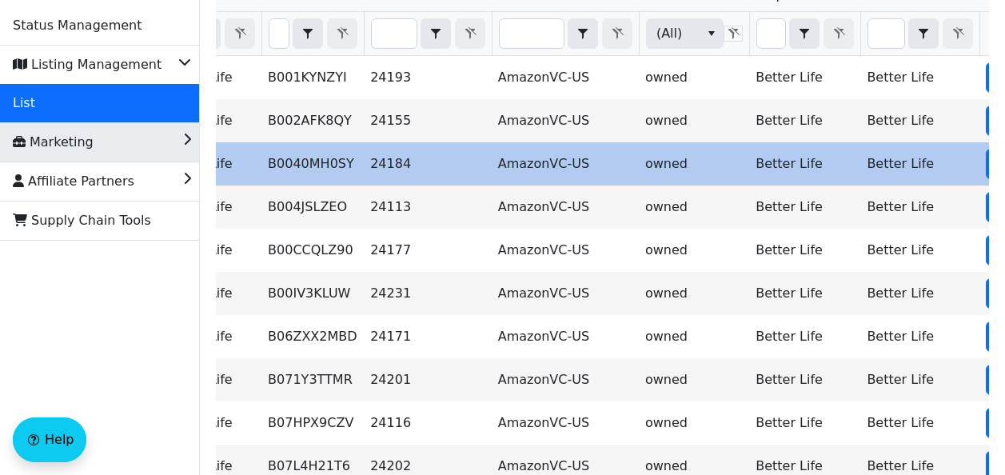
scroll to position [147, 0]
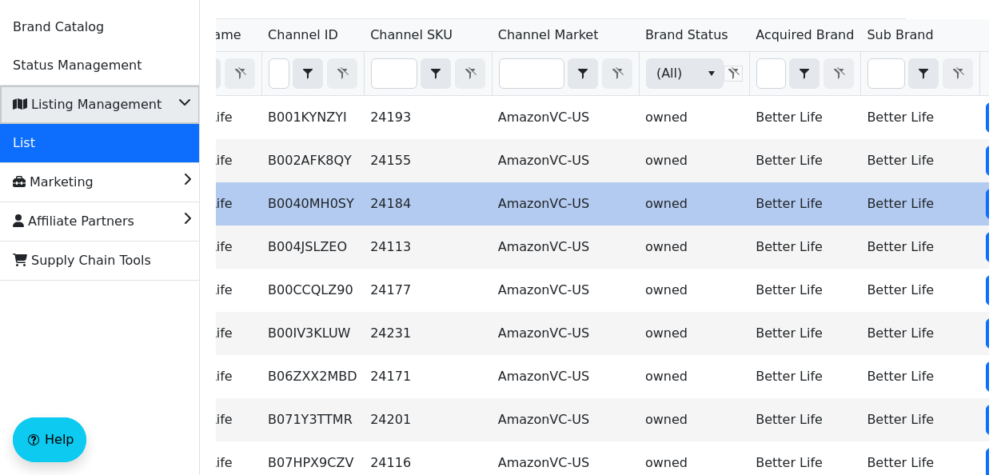
click at [94, 105] on span "Listing Management" at bounding box center [87, 105] width 149 height 26
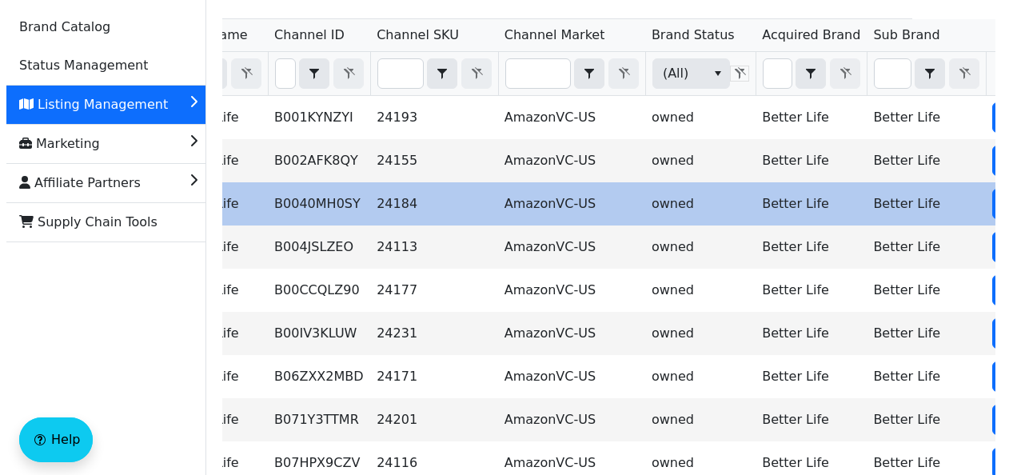
scroll to position [0, 0]
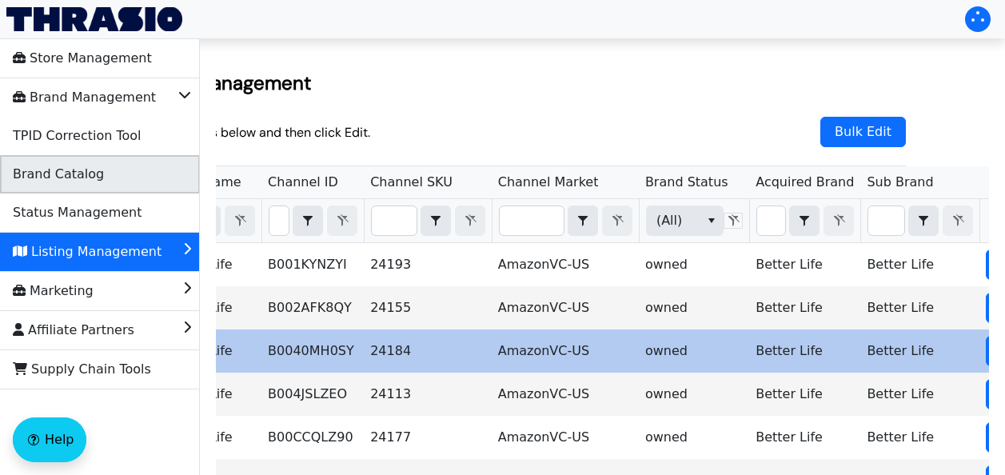
click at [62, 175] on span "Brand Catalog" at bounding box center [58, 174] width 91 height 26
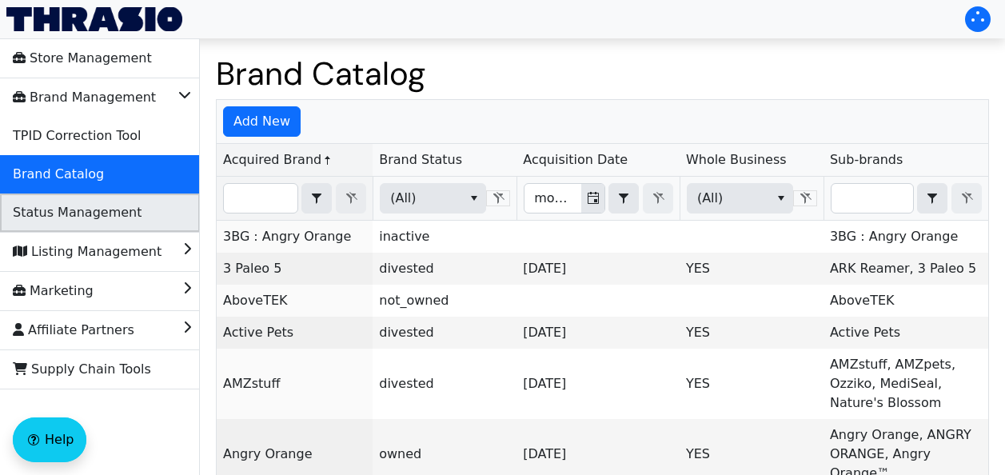
click at [89, 203] on span "Status Management" at bounding box center [77, 213] width 129 height 26
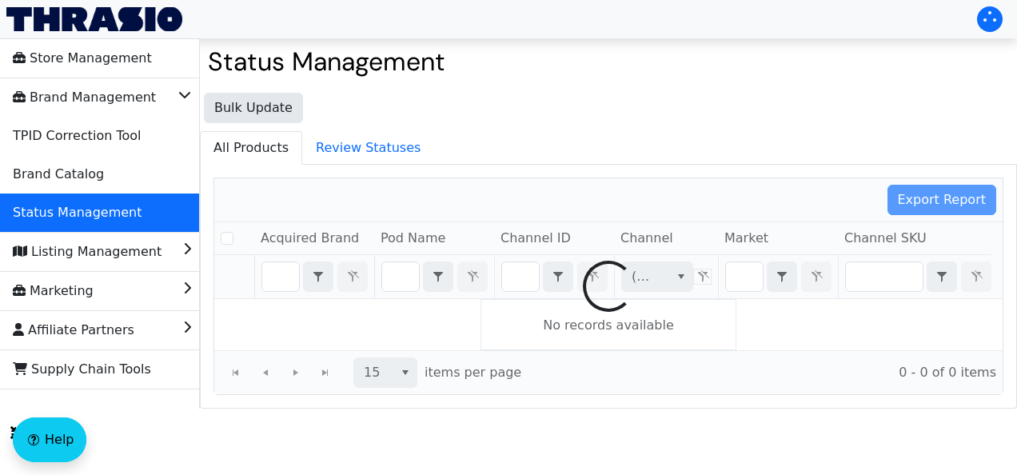
checkbox input "false"
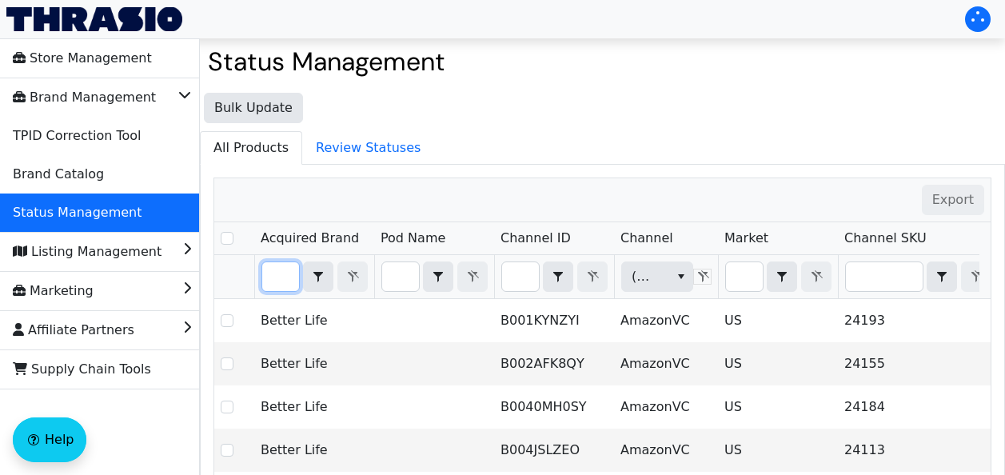
click at [269, 271] on input "Filter" at bounding box center [280, 276] width 37 height 29
type input "an"
checkbox input "true"
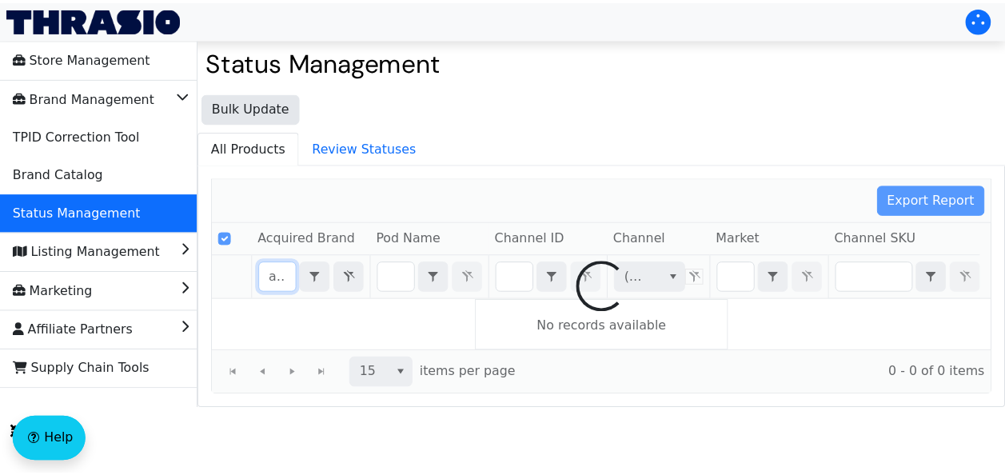
scroll to position [0, 14]
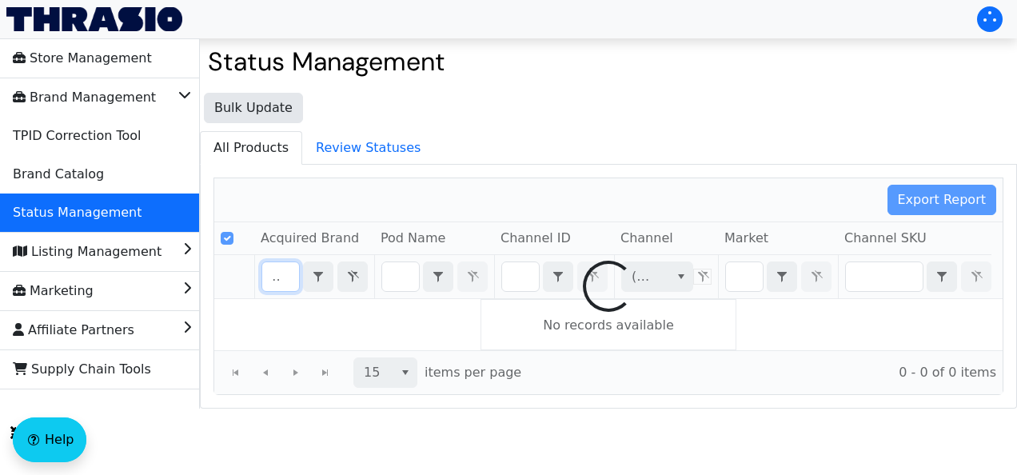
type input "angry"
checkbox input "false"
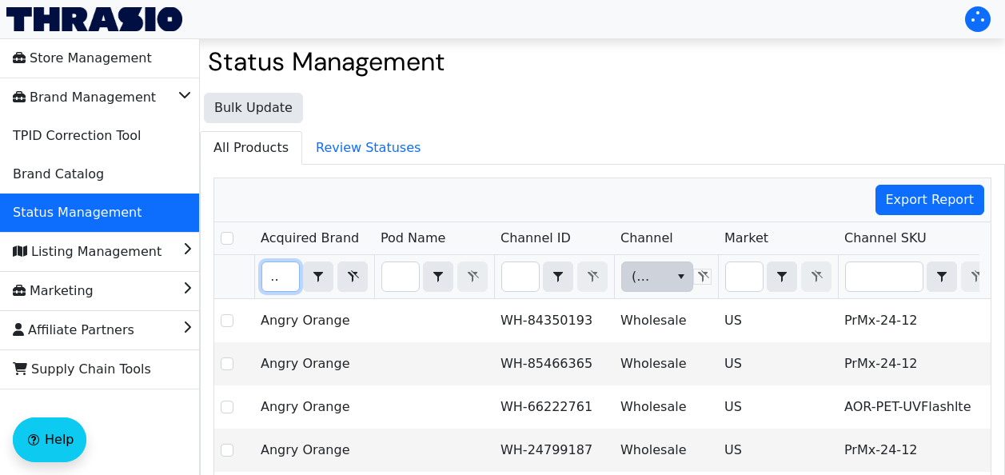
type input "angry"
click at [683, 271] on icon "select" at bounding box center [681, 276] width 13 height 13
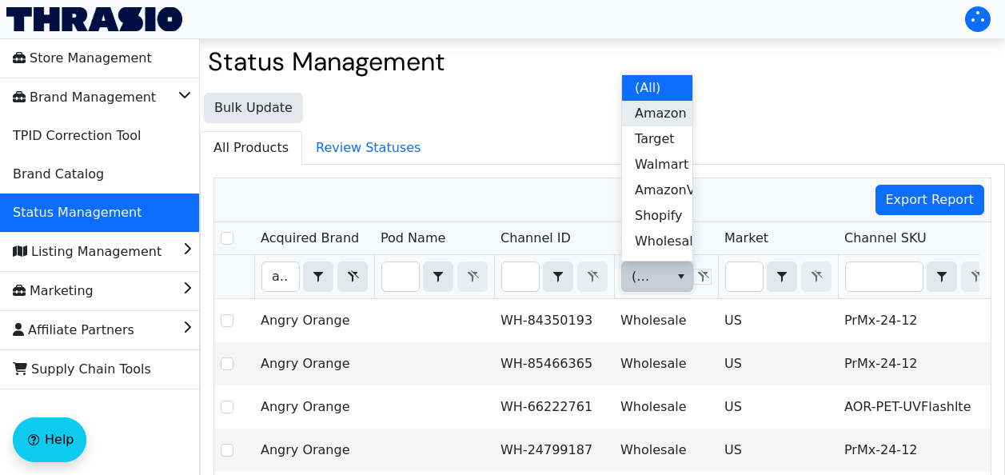
click at [650, 114] on span "Amazon" at bounding box center [661, 113] width 52 height 19
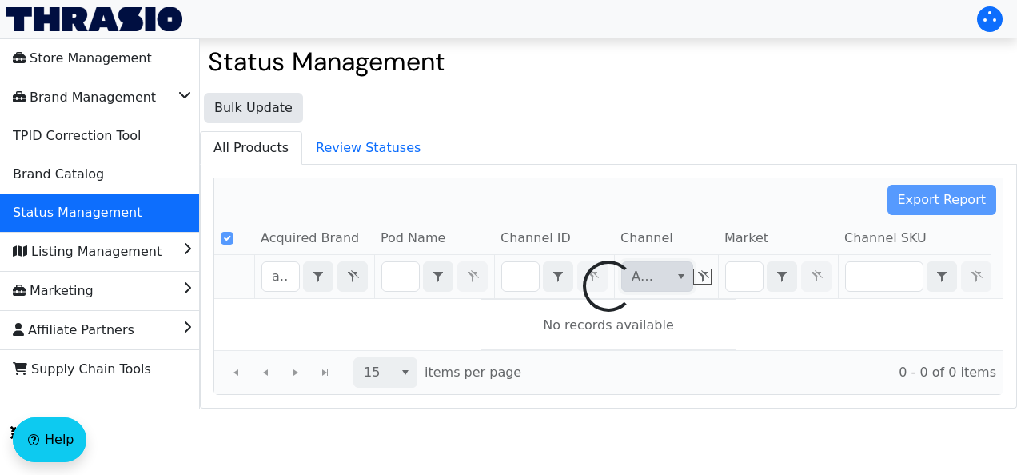
checkbox input "false"
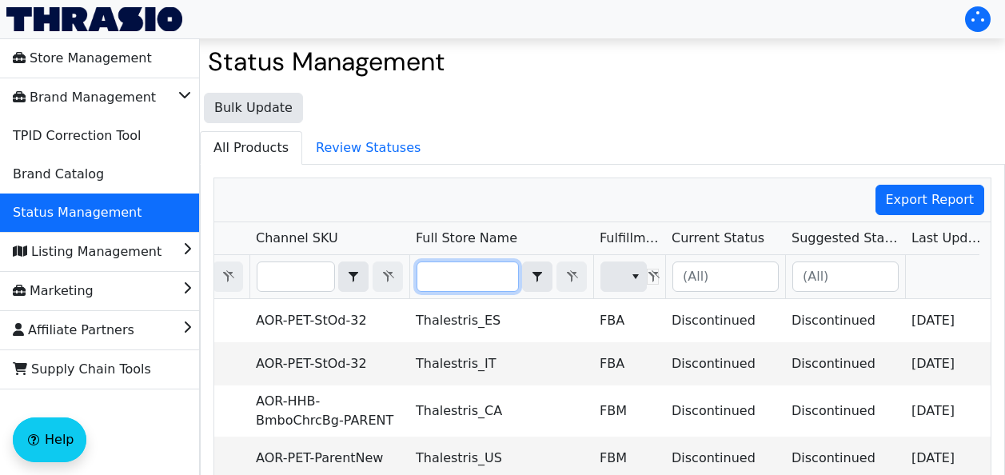
click at [471, 278] on input "Filter" at bounding box center [467, 276] width 101 height 29
type input "g"
checkbox input "true"
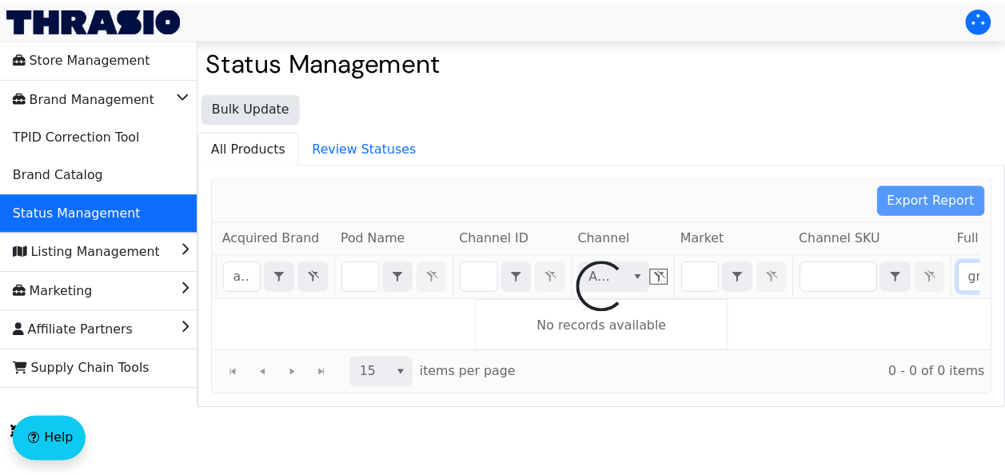
scroll to position [0, 50]
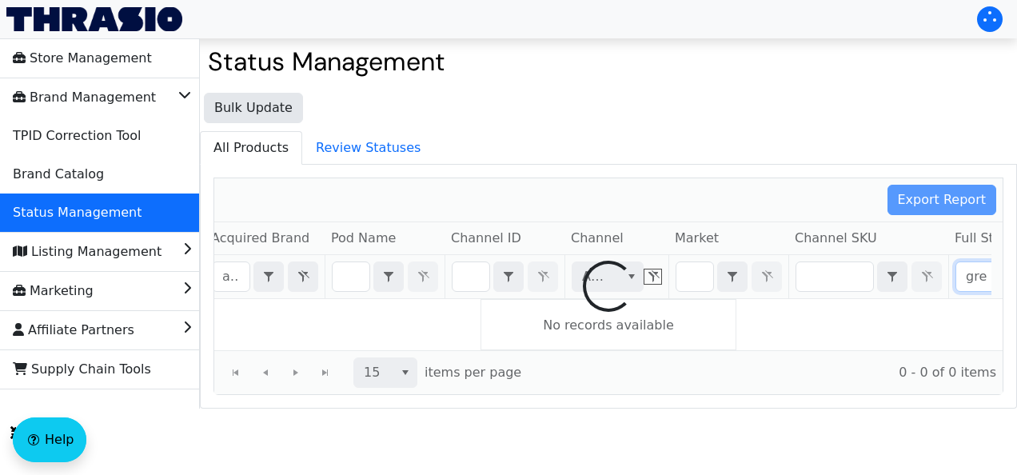
type input "gree"
checkbox input "false"
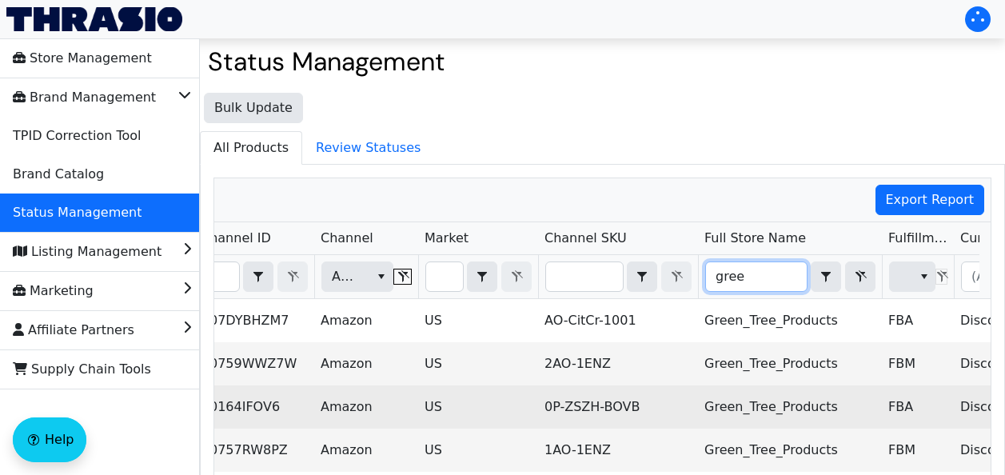
scroll to position [0, 304]
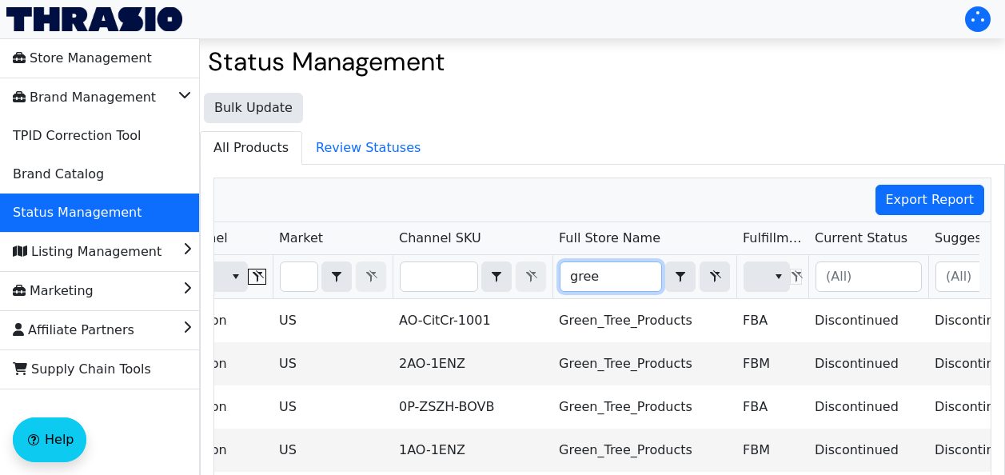
type input "gre"
checkbox input "true"
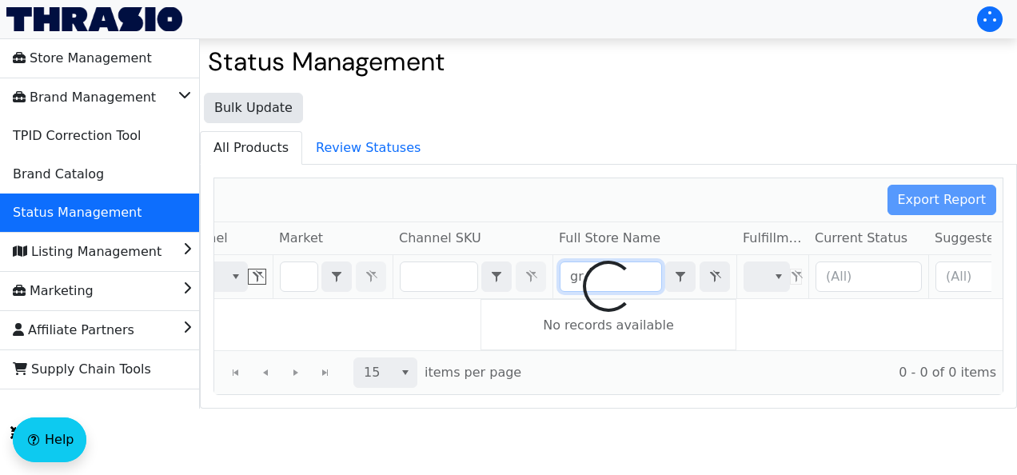
type input "g"
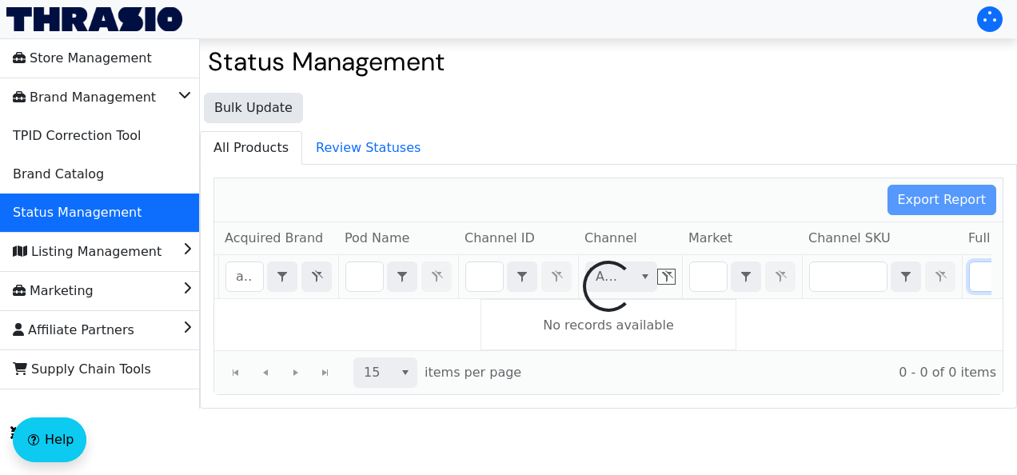
type input "g"
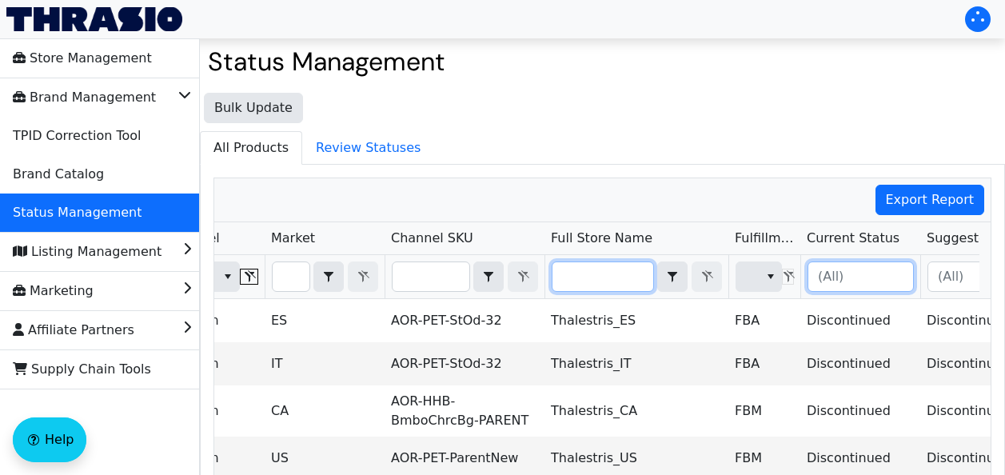
click at [875, 281] on input "Filter" at bounding box center [860, 276] width 105 height 29
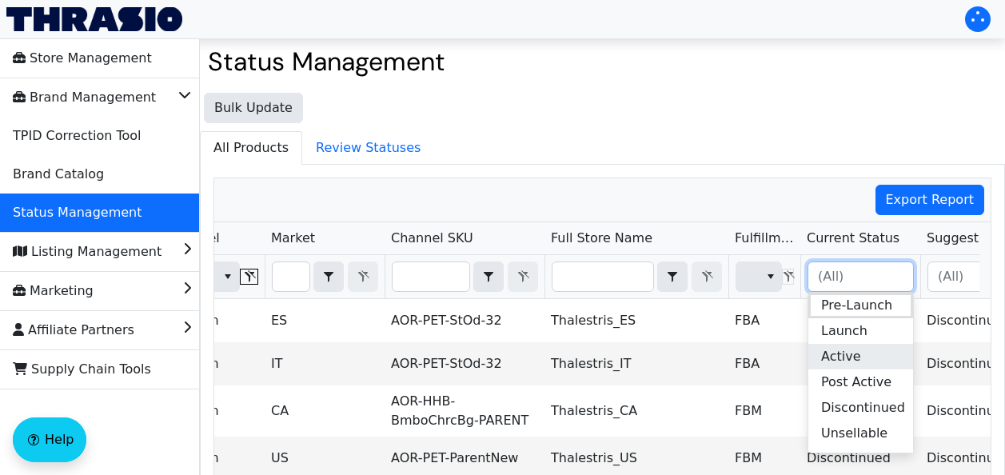
drag, startPoint x: 840, startPoint y: 353, endPoint x: 839, endPoint y: 362, distance: 9.7
click at [839, 362] on span "Active" at bounding box center [841, 356] width 40 height 19
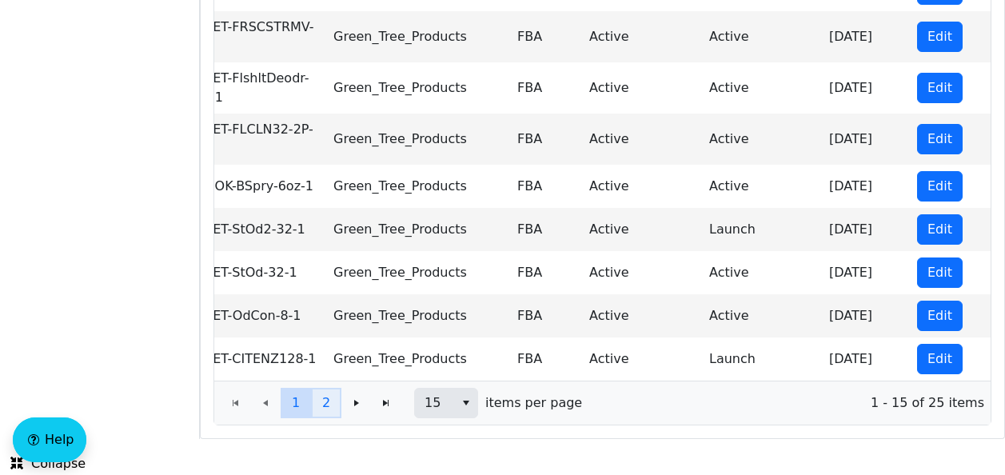
click at [324, 404] on span "2" at bounding box center [326, 402] width 8 height 19
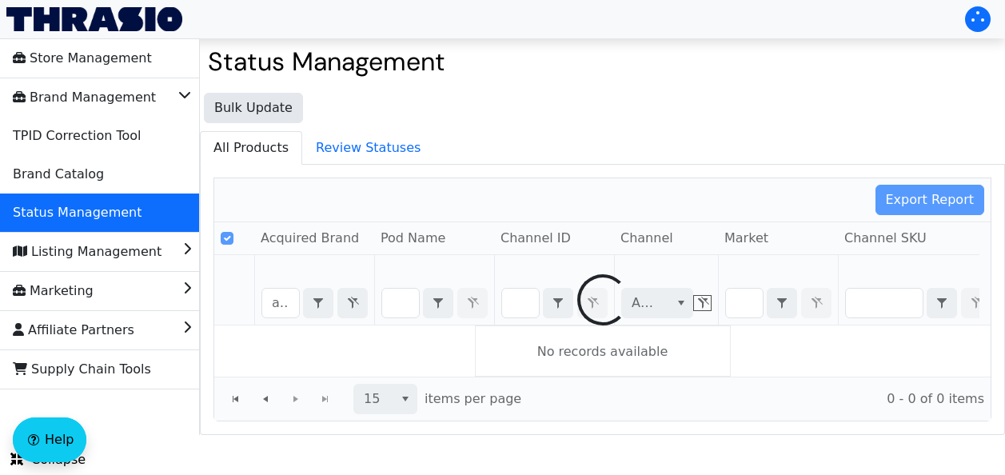
checkbox input "false"
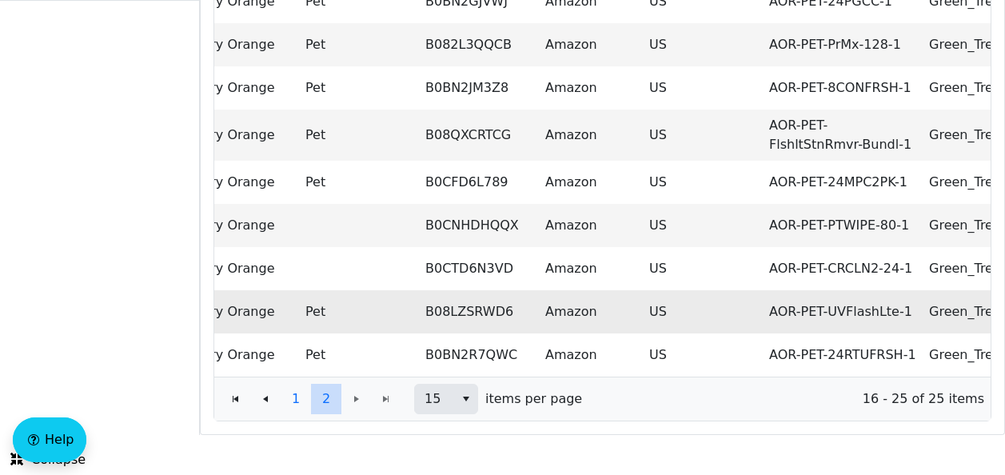
click at [629, 308] on td "Amazon" at bounding box center [591, 311] width 104 height 43
